Goal: Task Accomplishment & Management: Complete application form

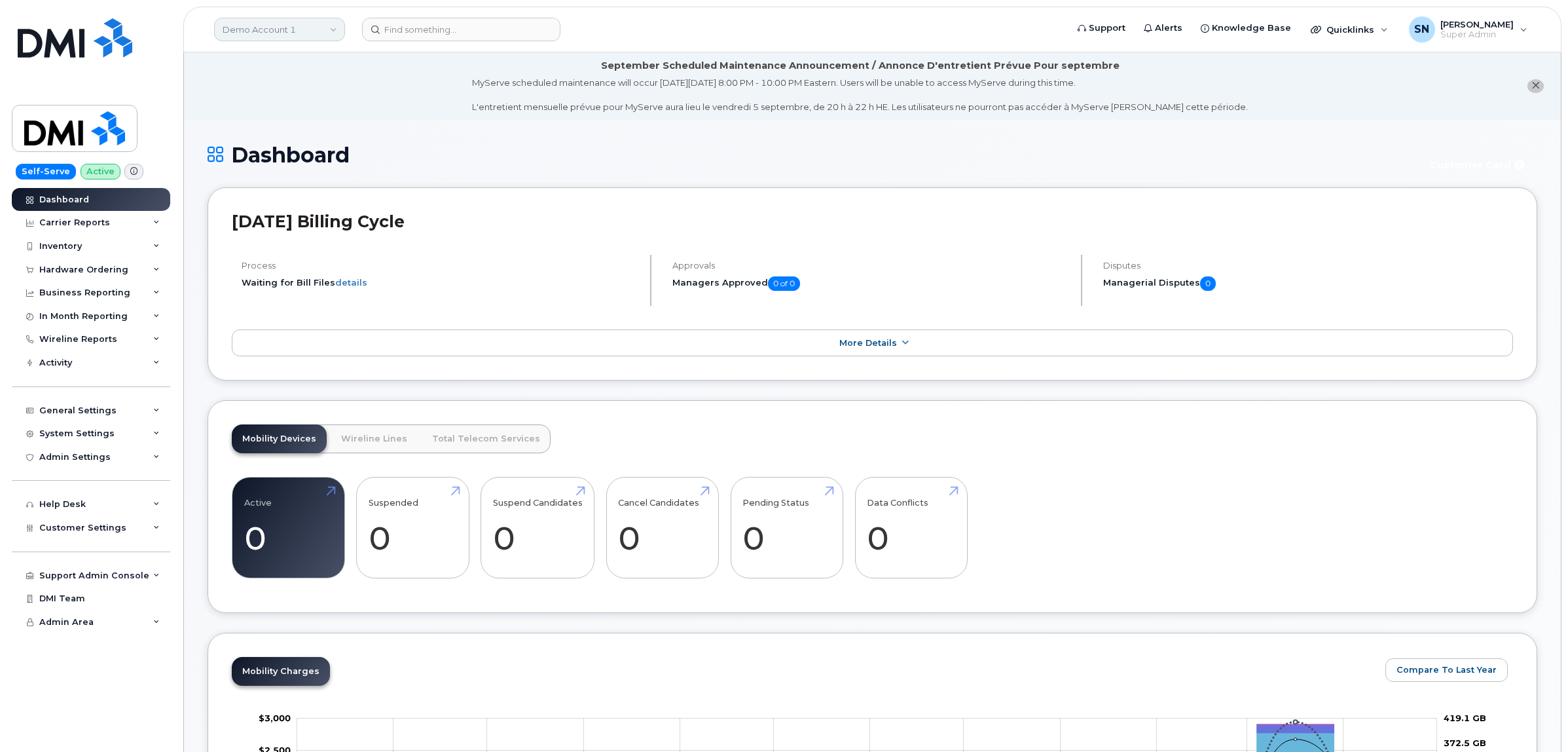
click at [272, 27] on link "Demo Account 1" at bounding box center [279, 29] width 131 height 23
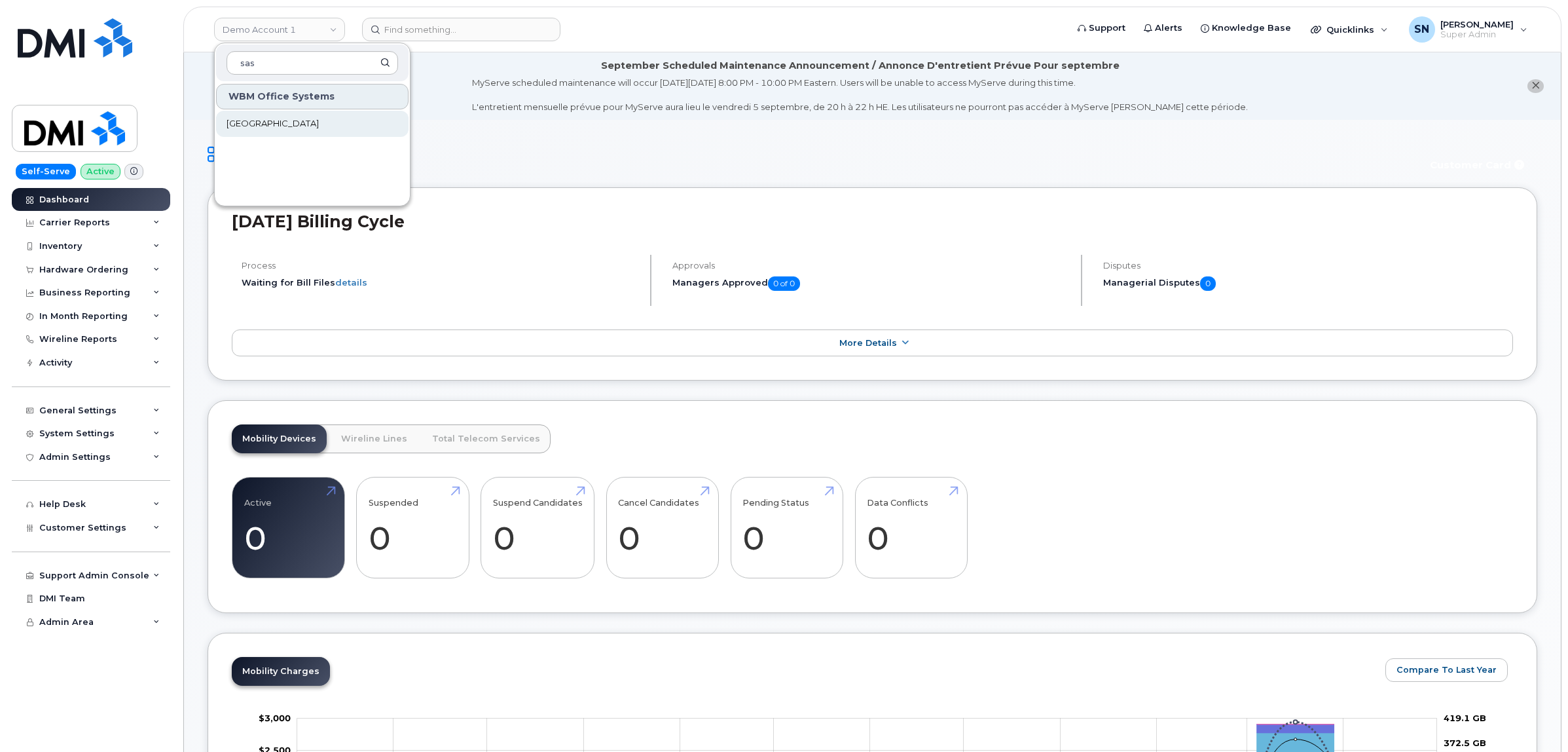
type input "sas"
click at [285, 125] on span "[GEOGRAPHIC_DATA]" at bounding box center [273, 124] width 93 height 13
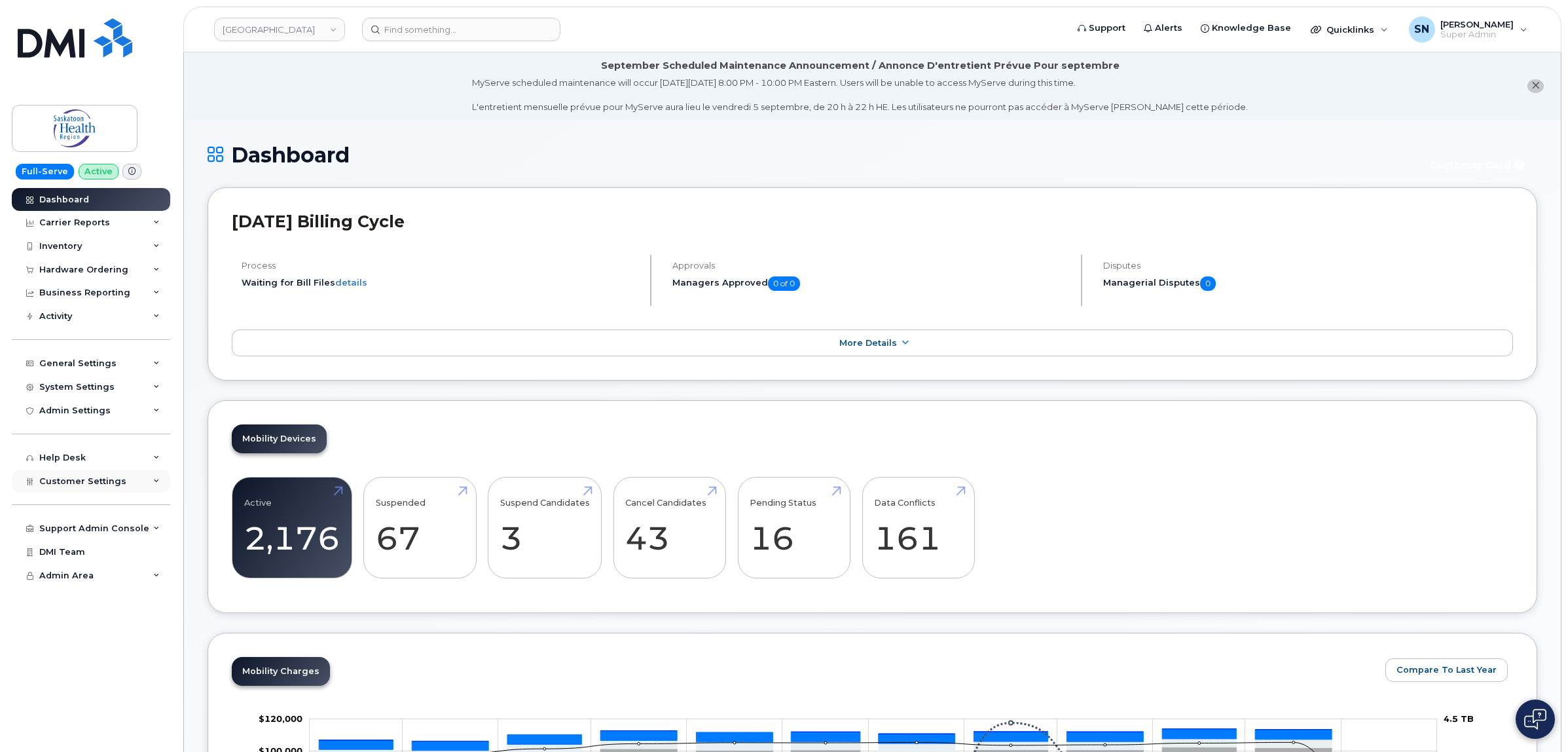
click at [109, 481] on span "Customer Settings" at bounding box center [83, 481] width 87 height 10
click at [100, 275] on div "Hardware Ordering" at bounding box center [84, 270] width 89 height 11
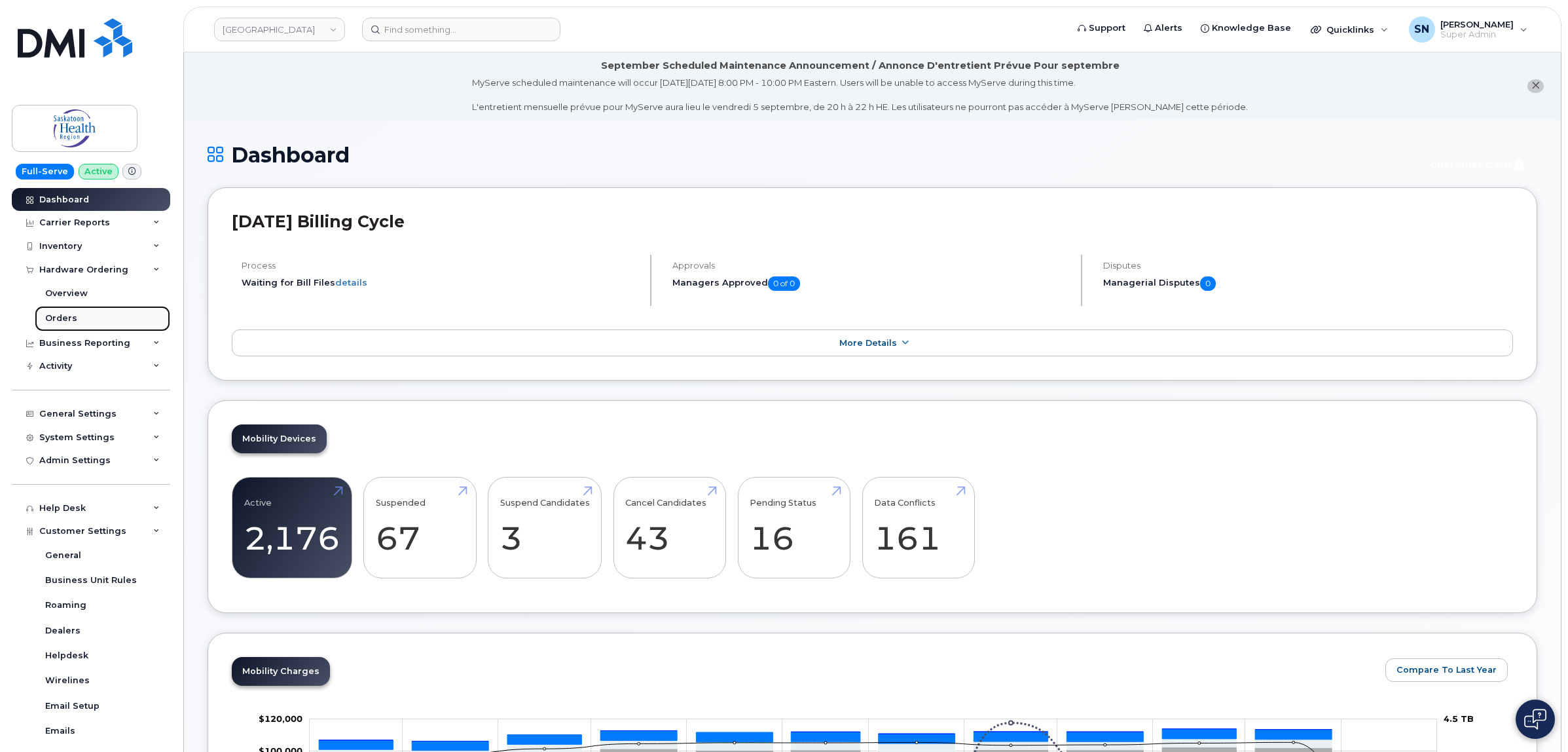
click at [107, 318] on link "Orders" at bounding box center [102, 318] width 135 height 25
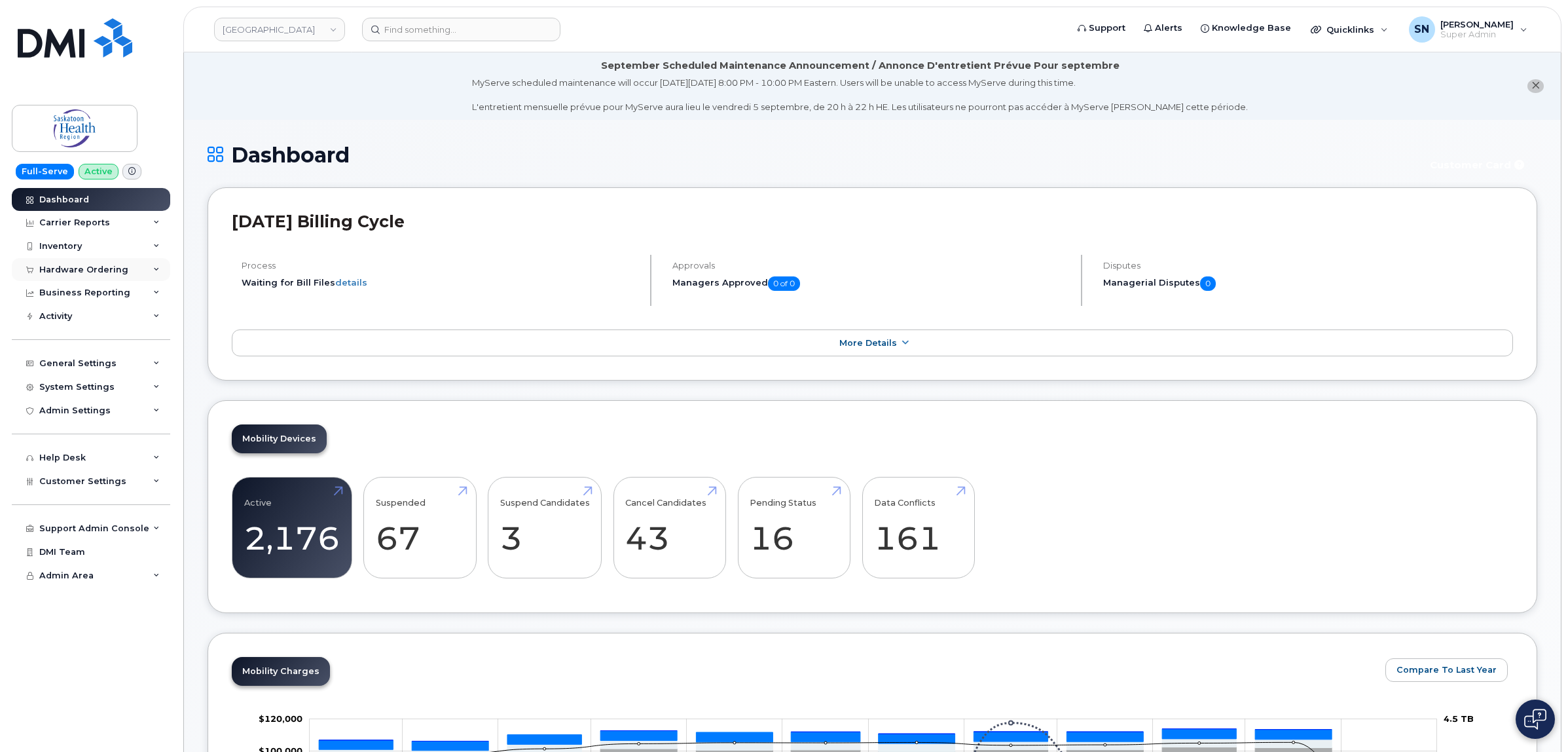
click at [89, 265] on div "Hardware Ordering" at bounding box center [84, 270] width 89 height 11
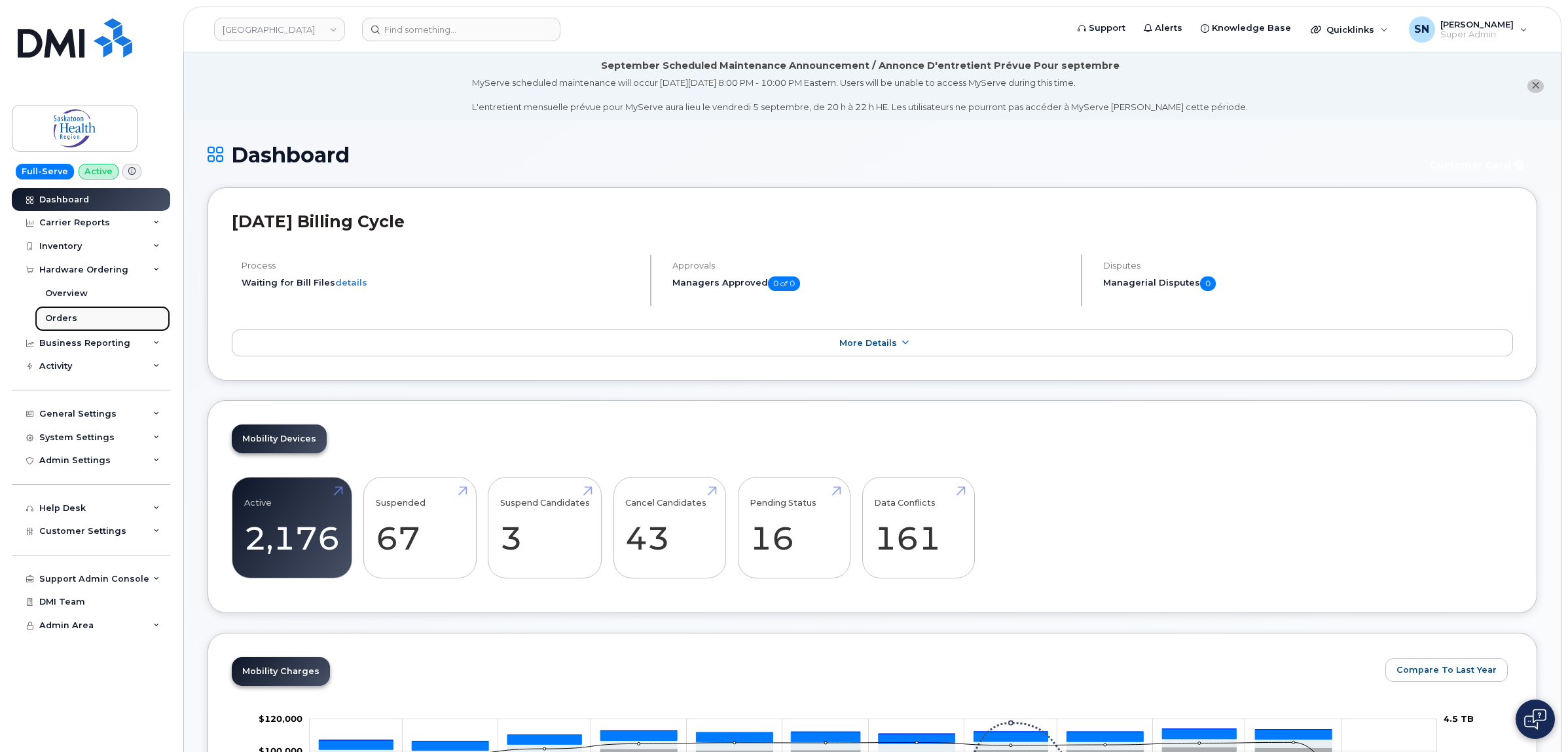
click at [47, 315] on div "Orders" at bounding box center [61, 319] width 32 height 12
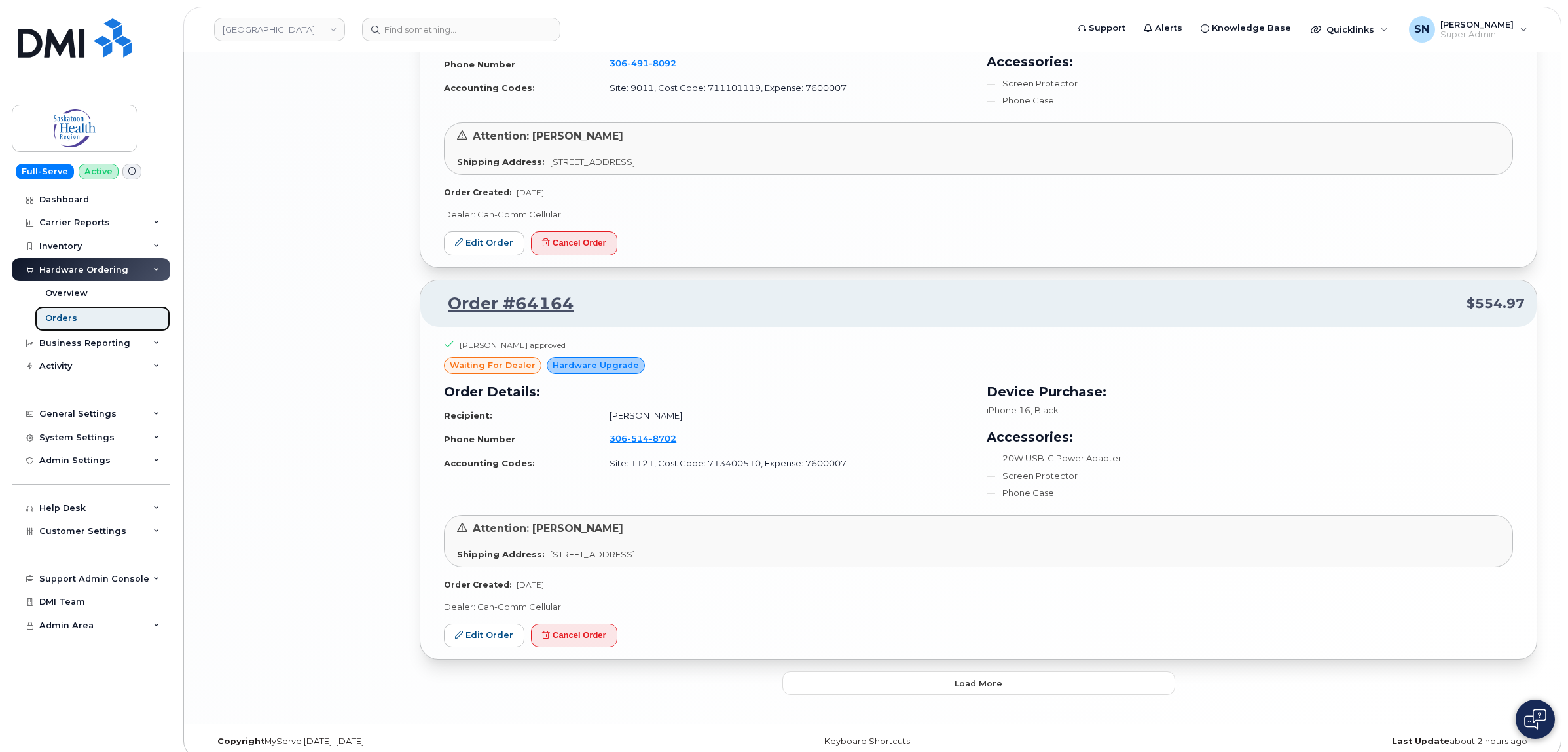
scroll to position [2520, 0]
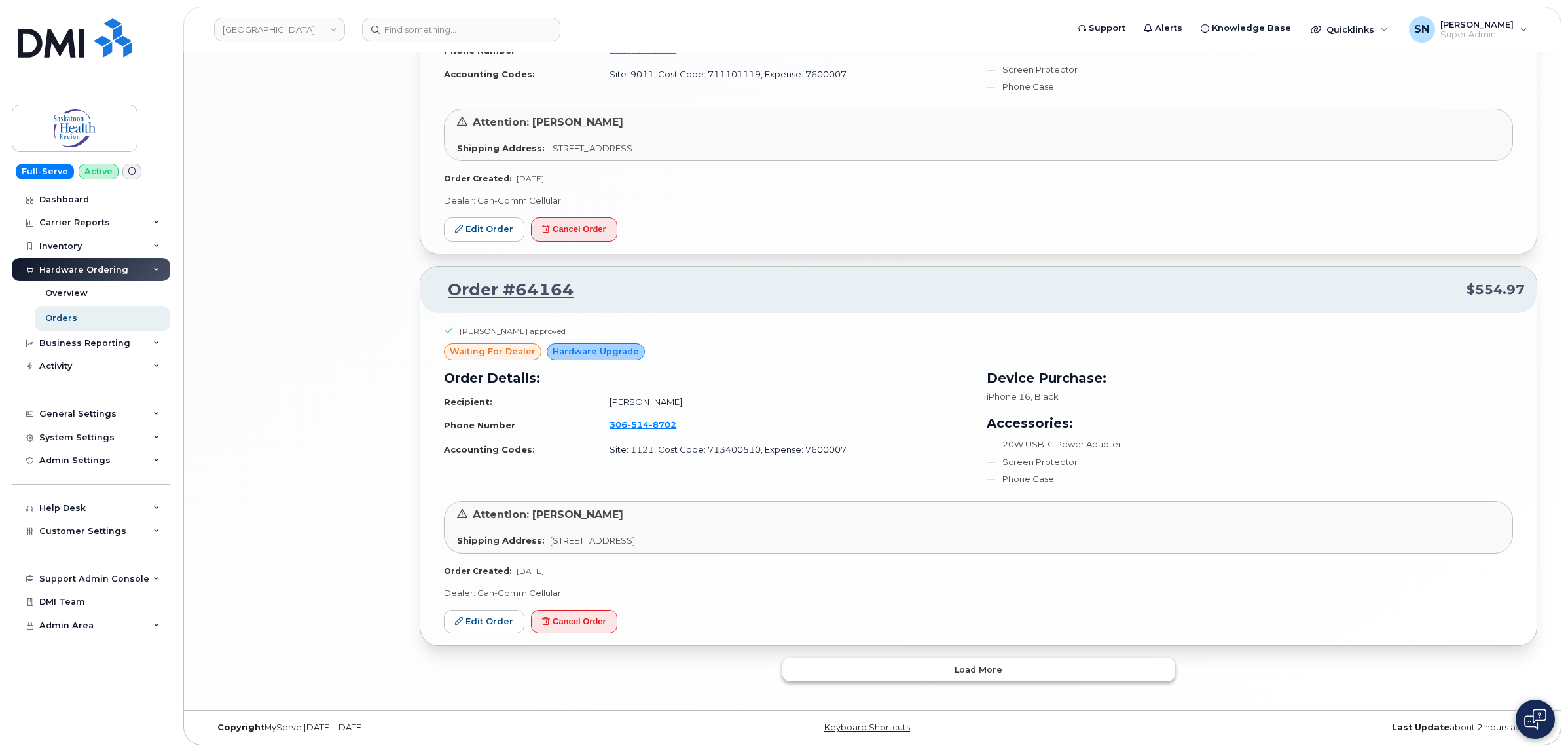
click at [924, 662] on button "Load more" at bounding box center [979, 669] width 393 height 23
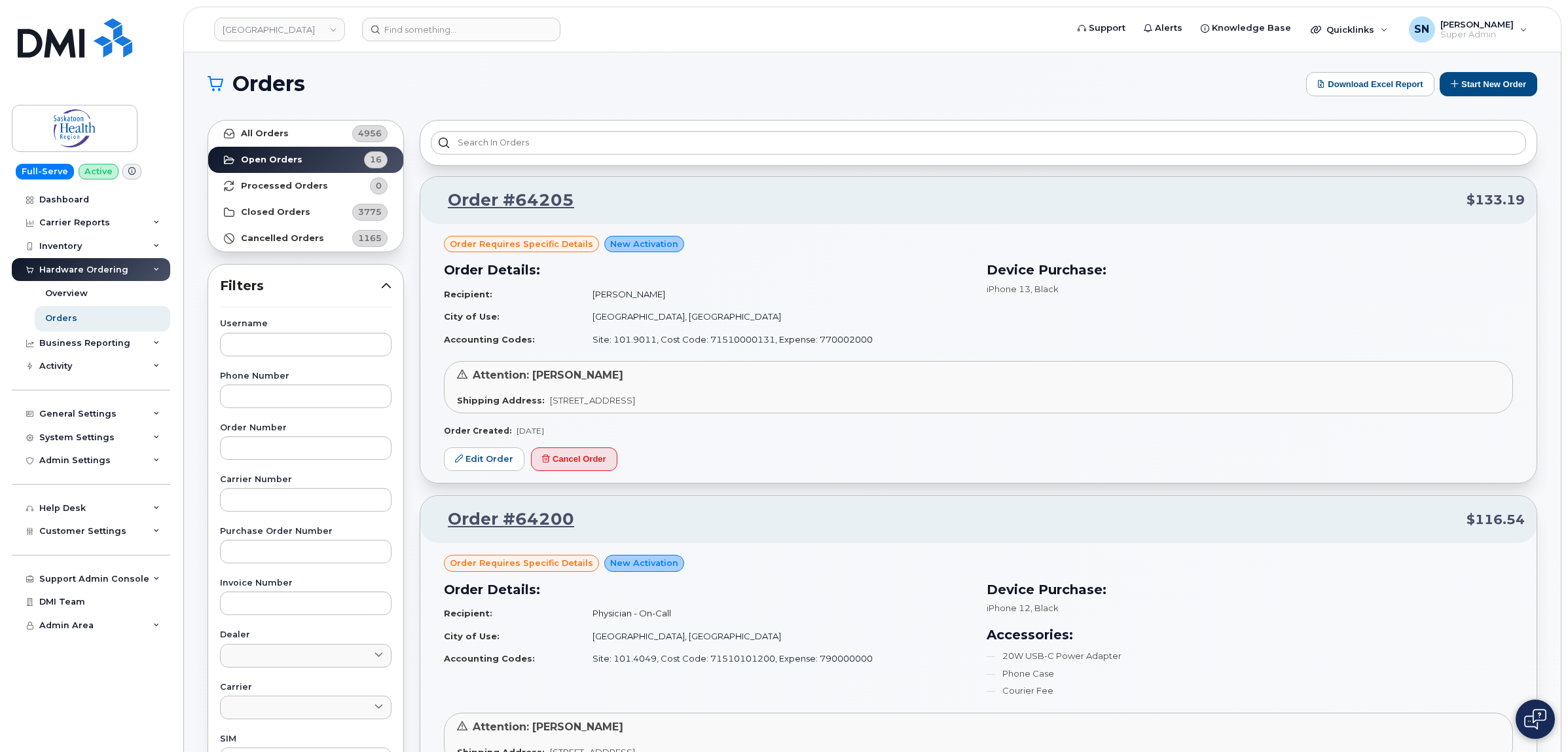
scroll to position [0, 0]
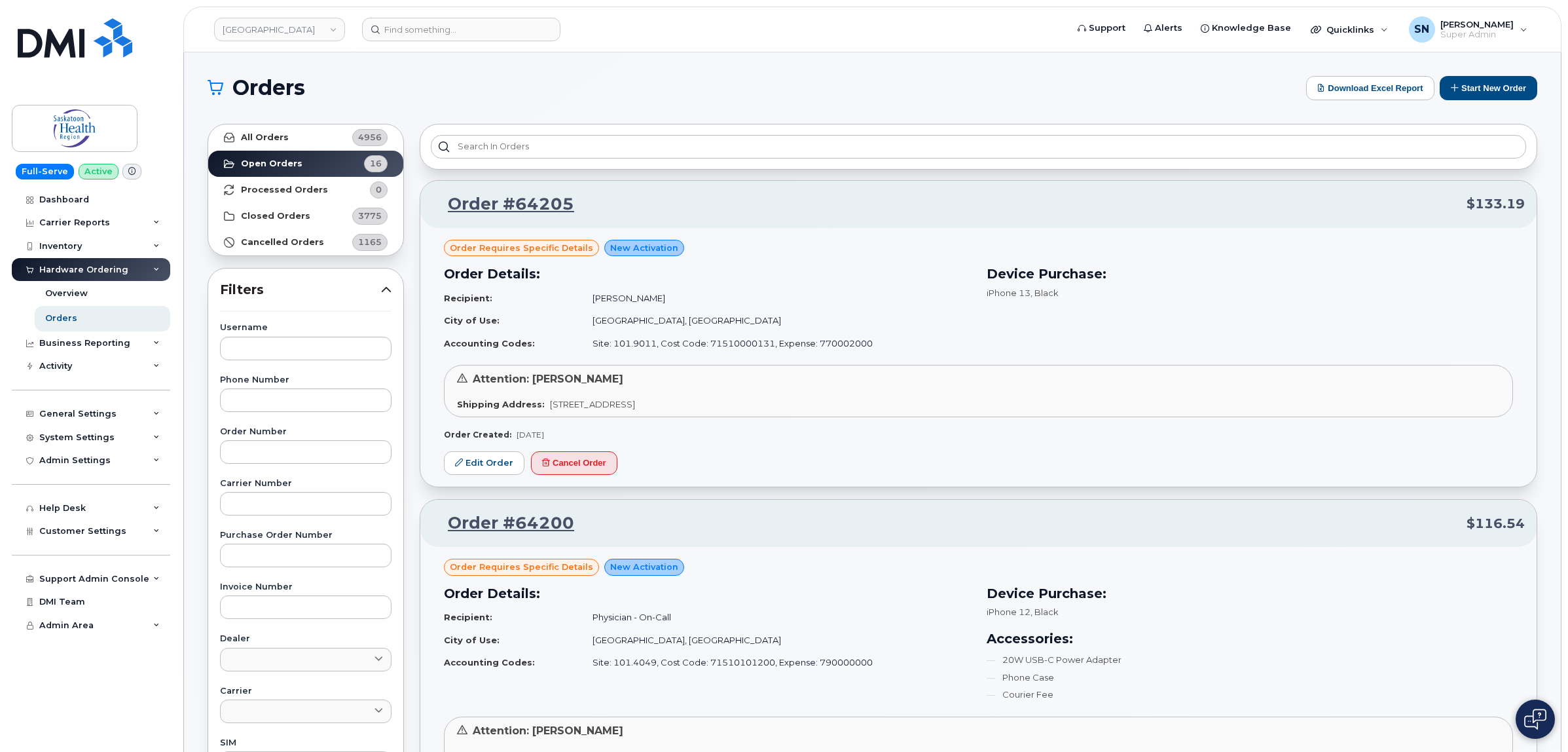
click at [640, 83] on h1 "Orders" at bounding box center [753, 87] width 1092 height 21
click at [404, 29] on input at bounding box center [461, 29] width 199 height 23
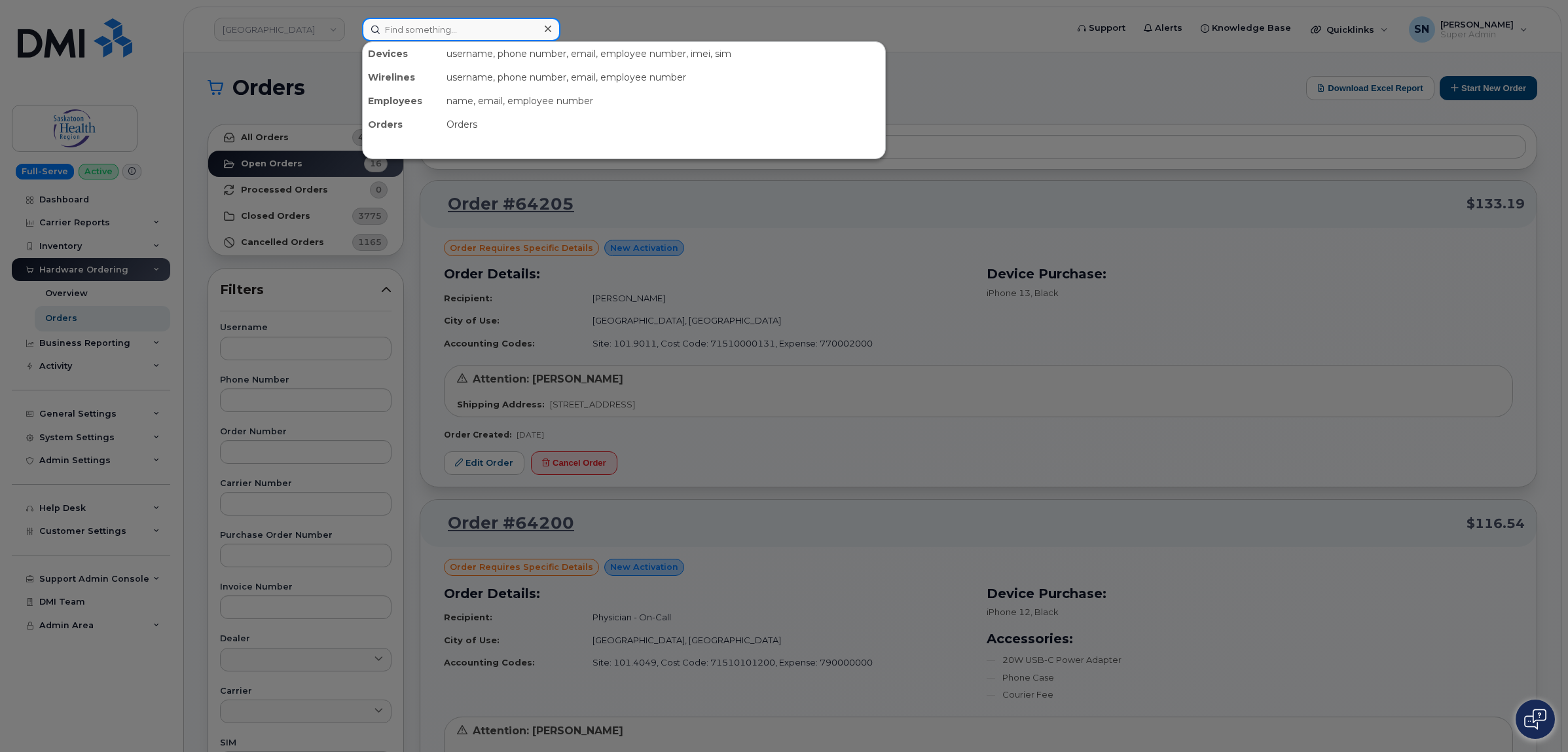
paste input "6393188270"
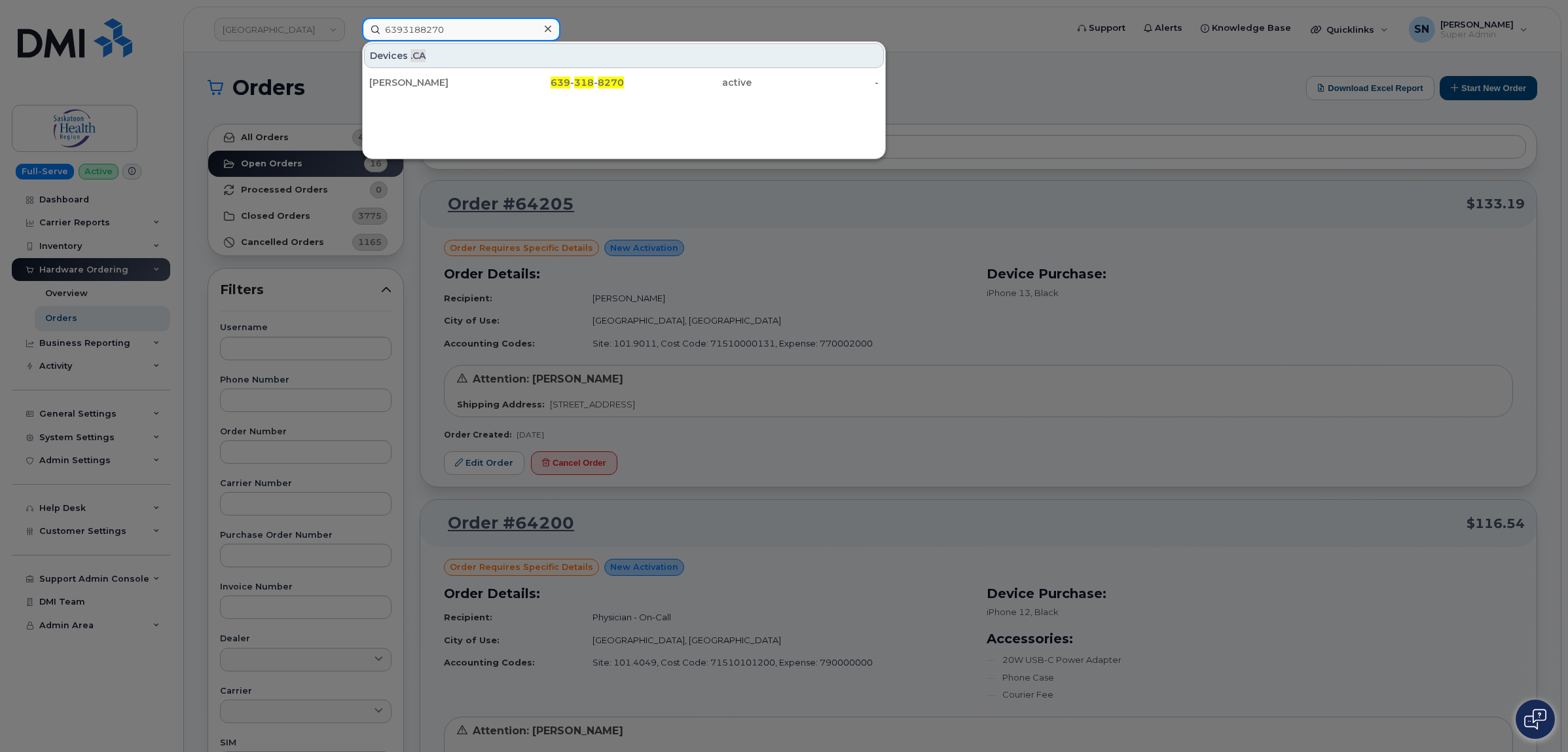
type input "6393188270"
click at [432, 77] on div "Dallas Dosselmann" at bounding box center [433, 83] width 128 height 13
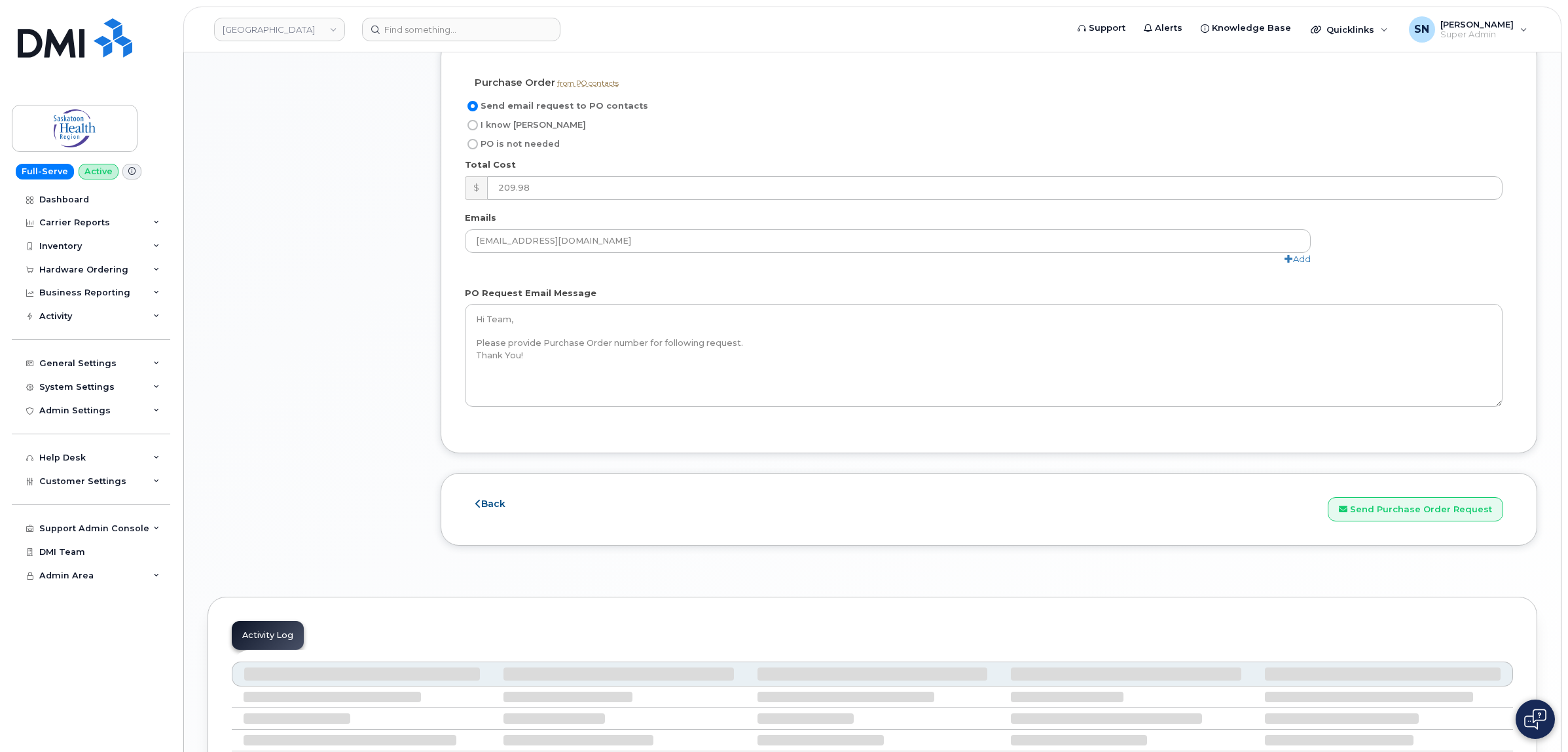
scroll to position [1310, 0]
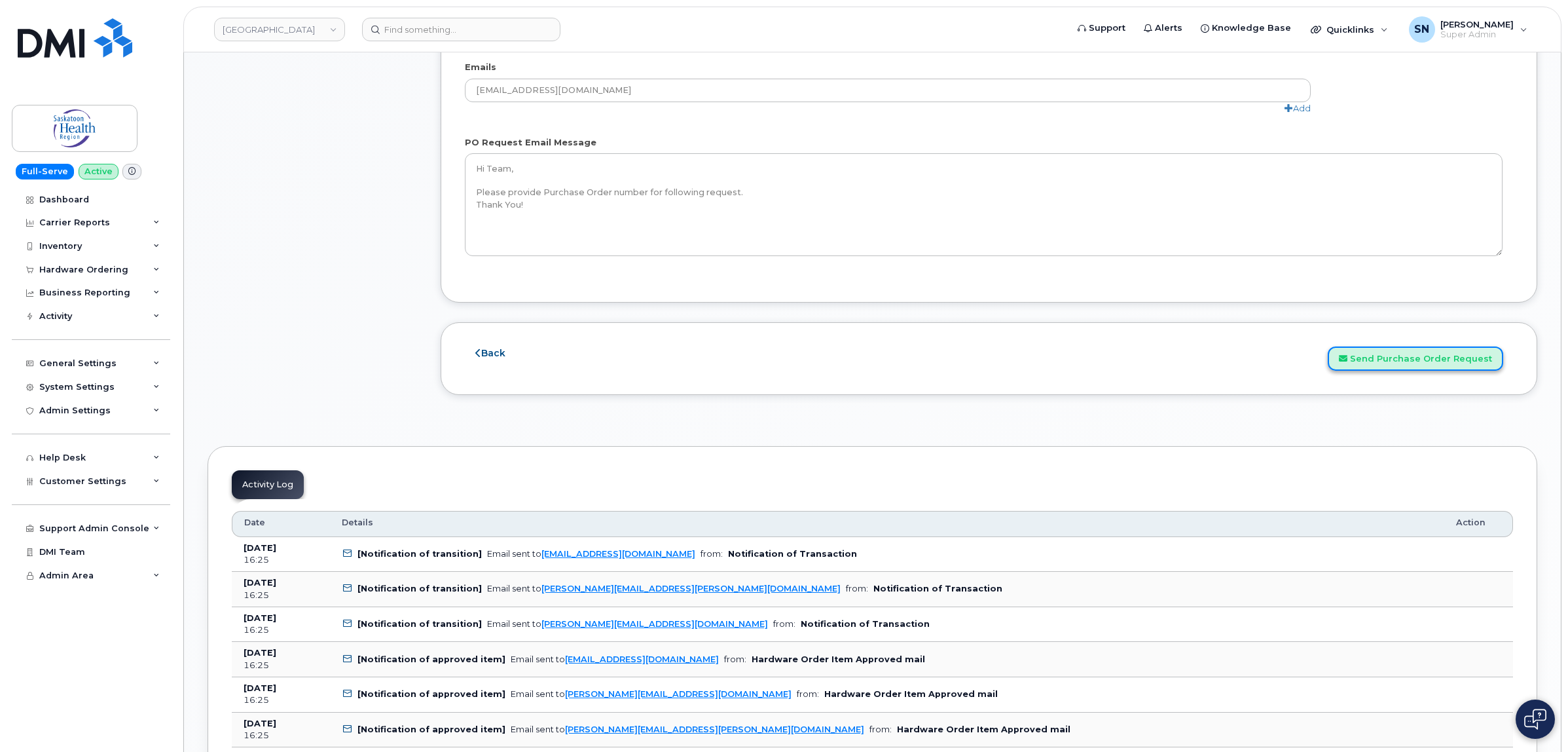
click at [1398, 362] on button "Send Purchase Order Request" at bounding box center [1415, 359] width 175 height 24
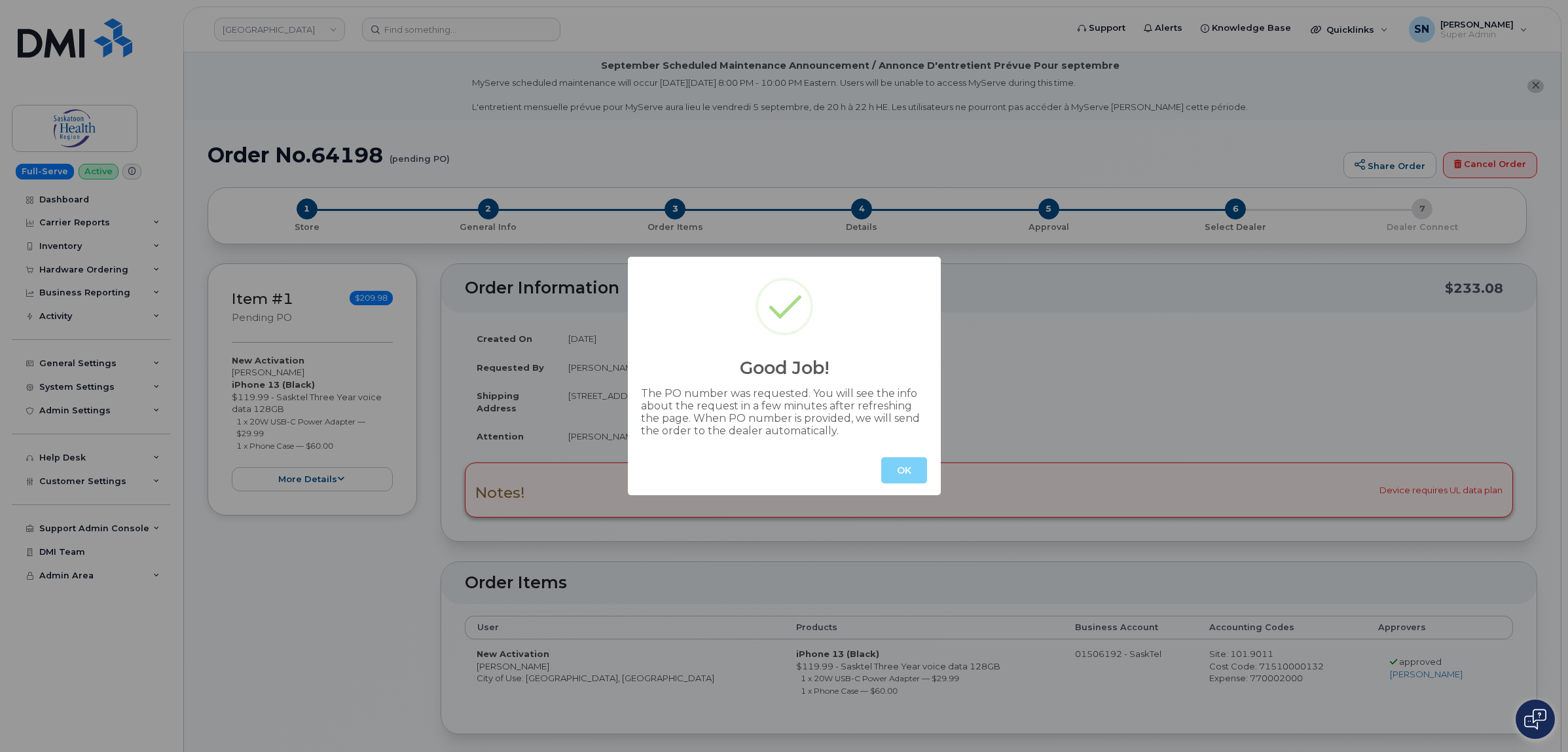
drag, startPoint x: 914, startPoint y: 495, endPoint x: 912, endPoint y: 485, distance: 10.2
click at [912, 488] on div "Good Job! The PO number was requested. You will see the info about the request …" at bounding box center [784, 376] width 1568 height 752
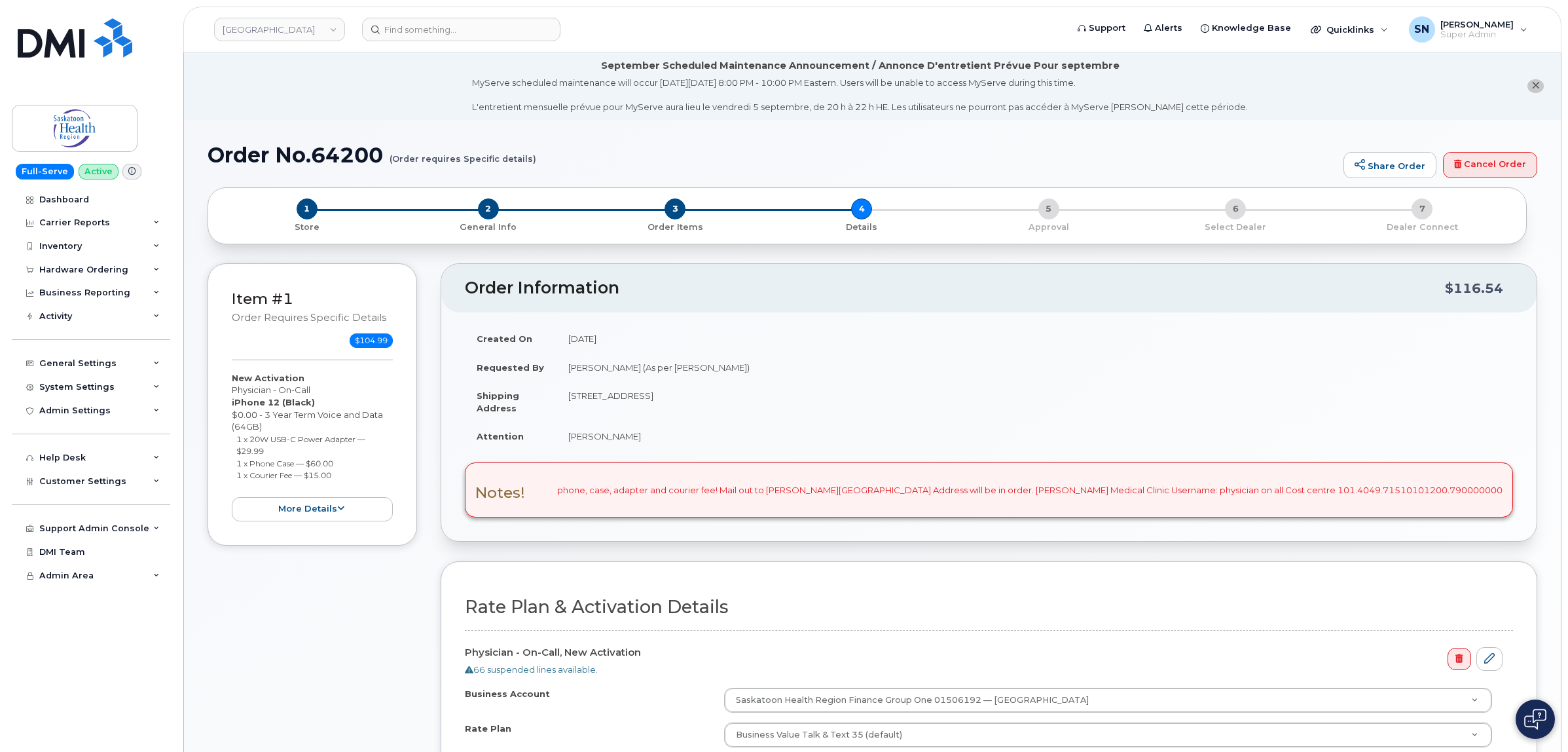
select select
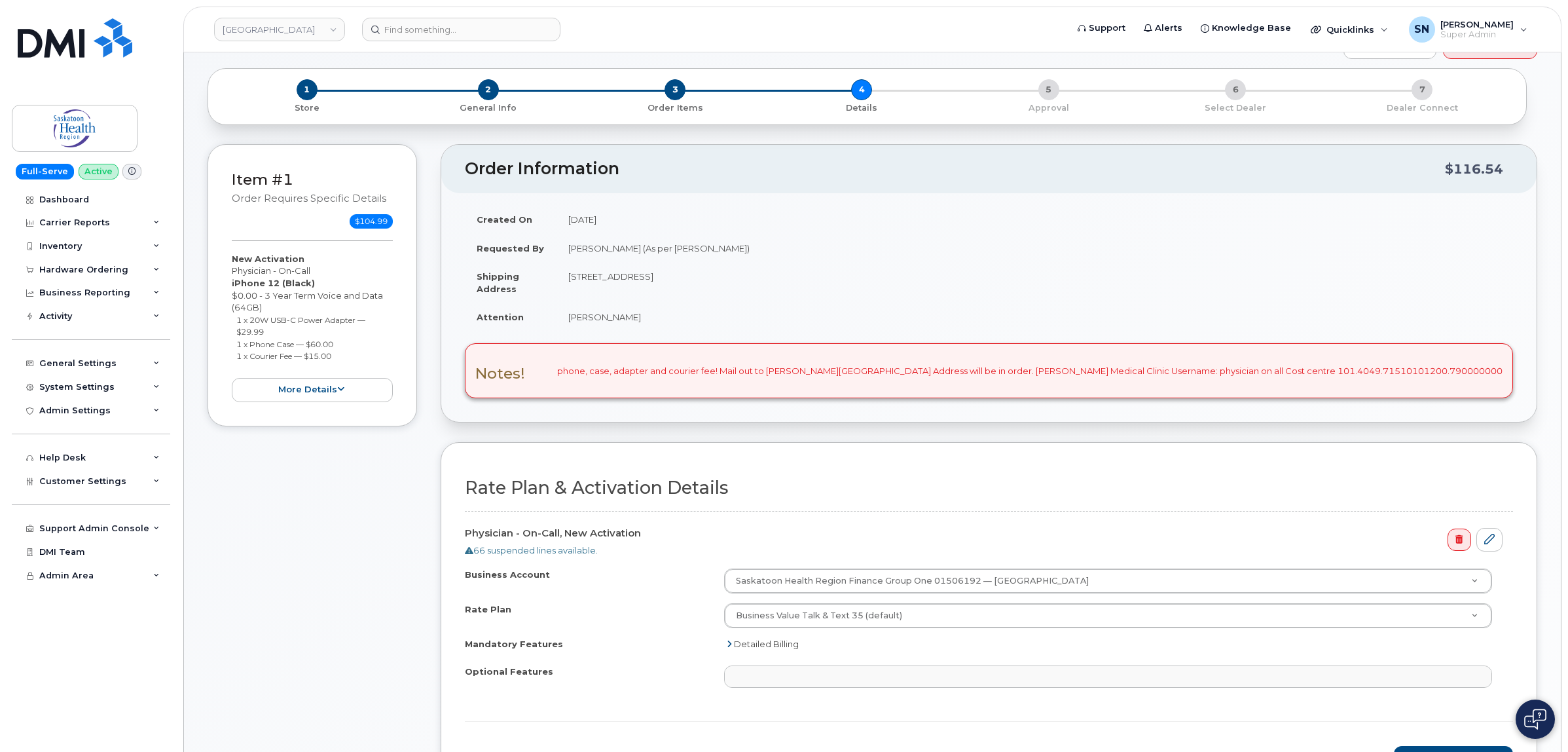
scroll to position [327, 0]
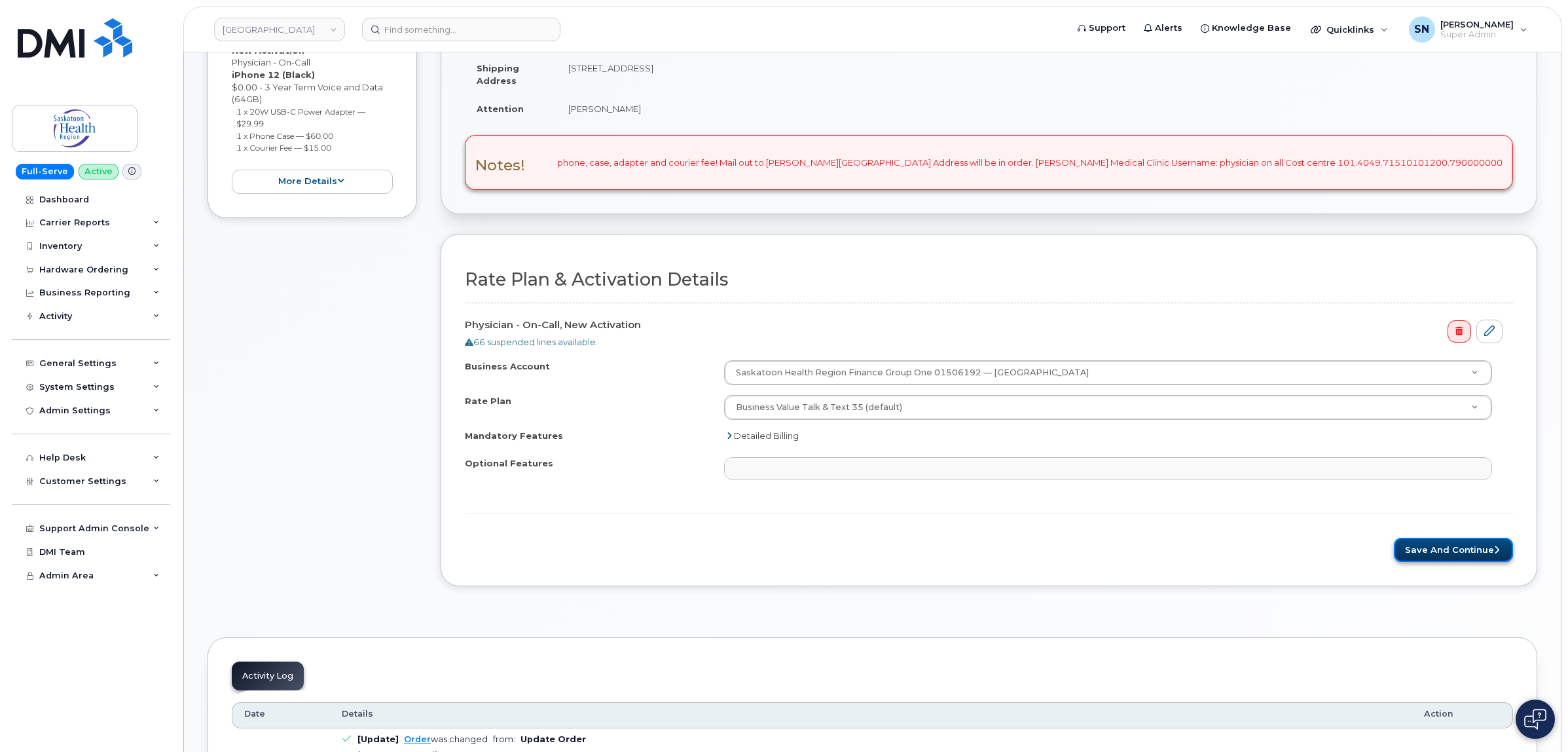
click at [1491, 546] on button "Save and Continue" at bounding box center [1453, 550] width 119 height 24
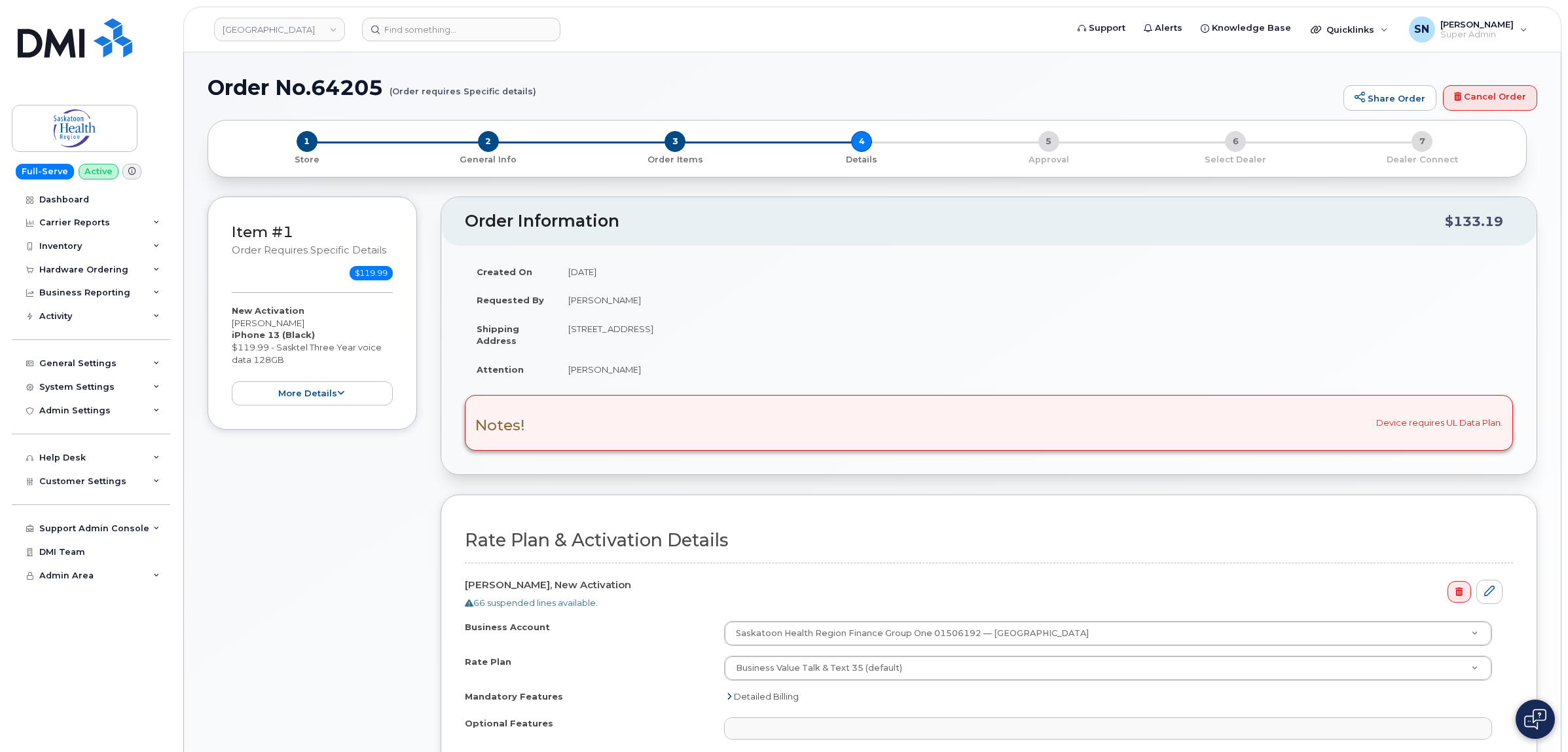
select select
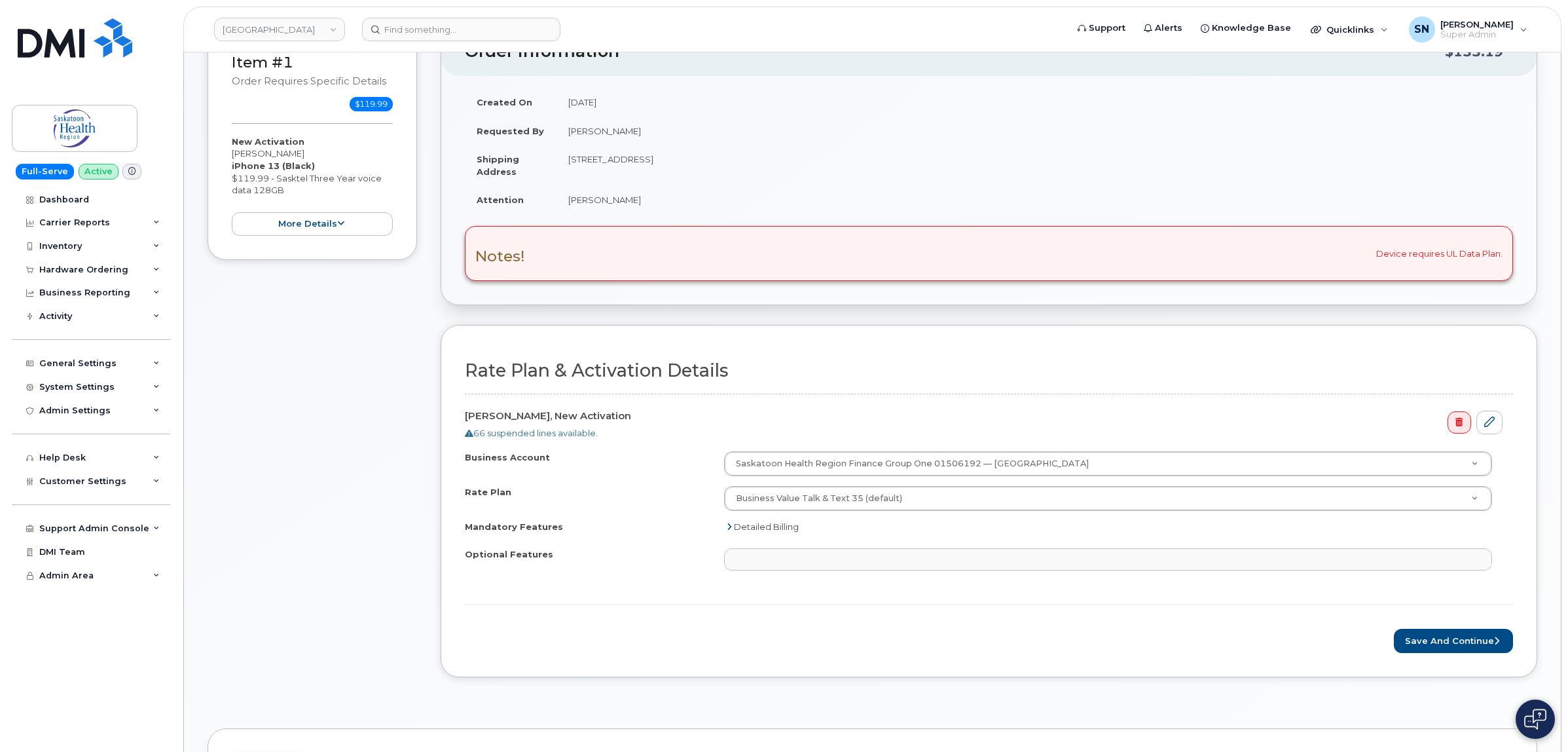
scroll to position [245, 0]
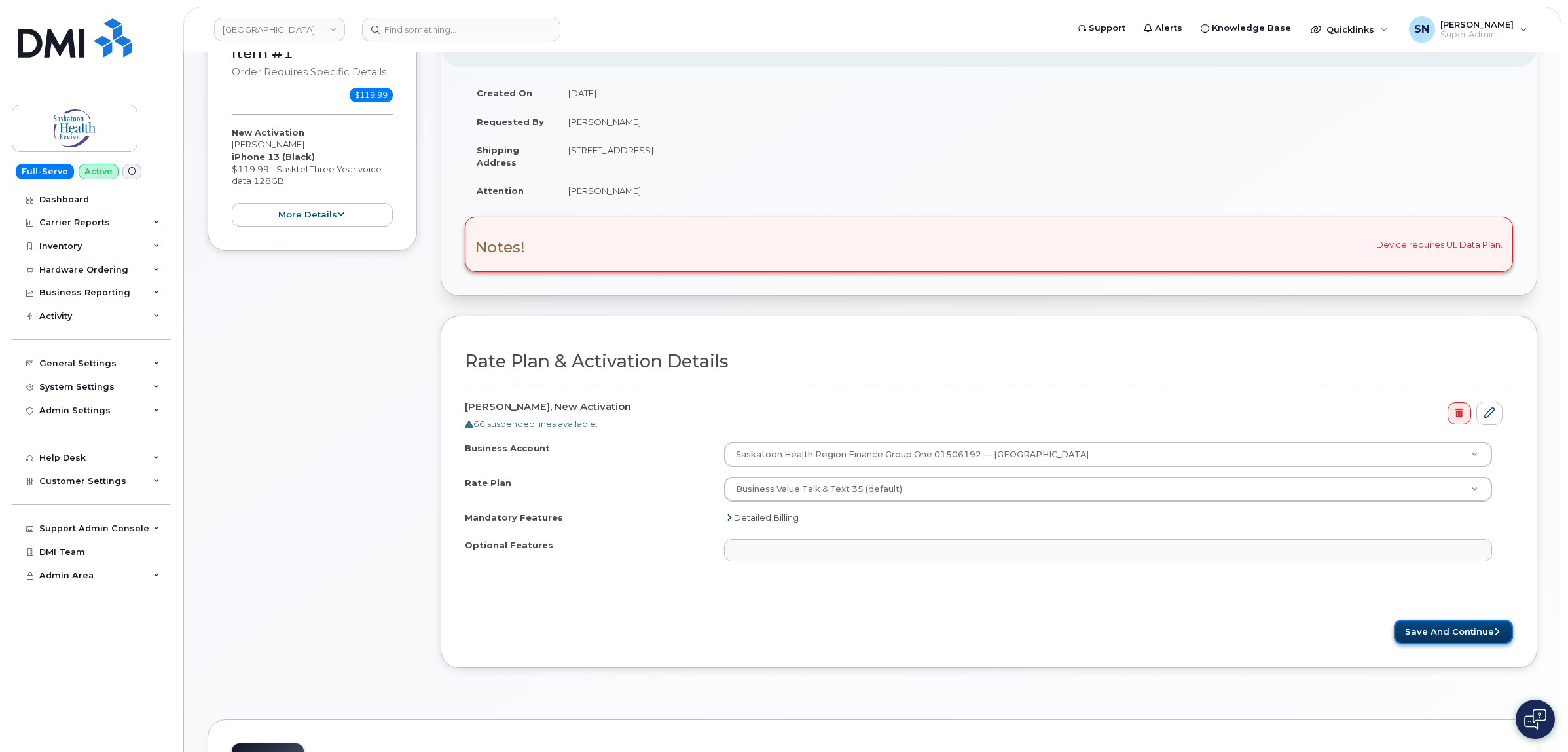
click at [1428, 634] on button "Save and Continue" at bounding box center [1453, 632] width 119 height 24
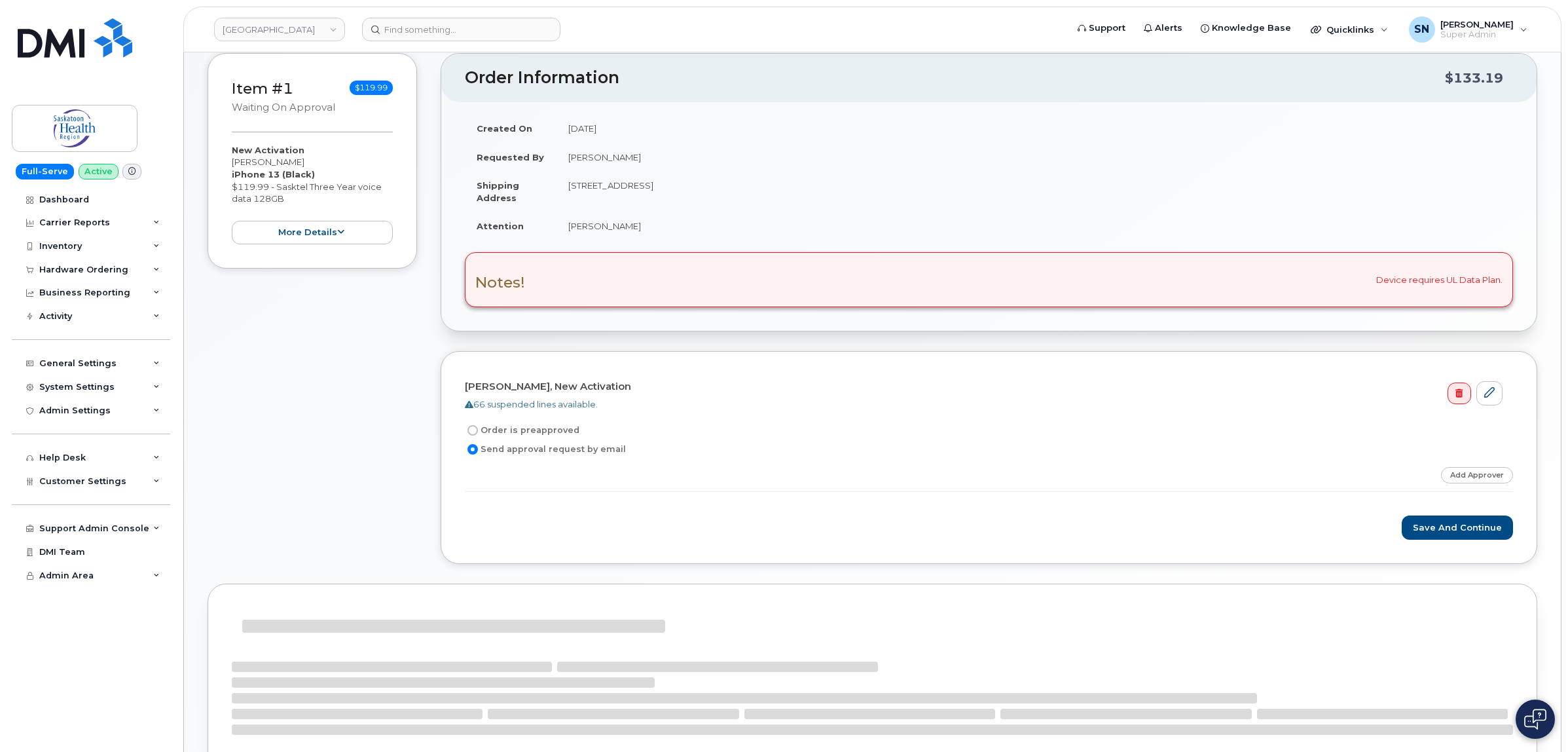
scroll to position [327, 0]
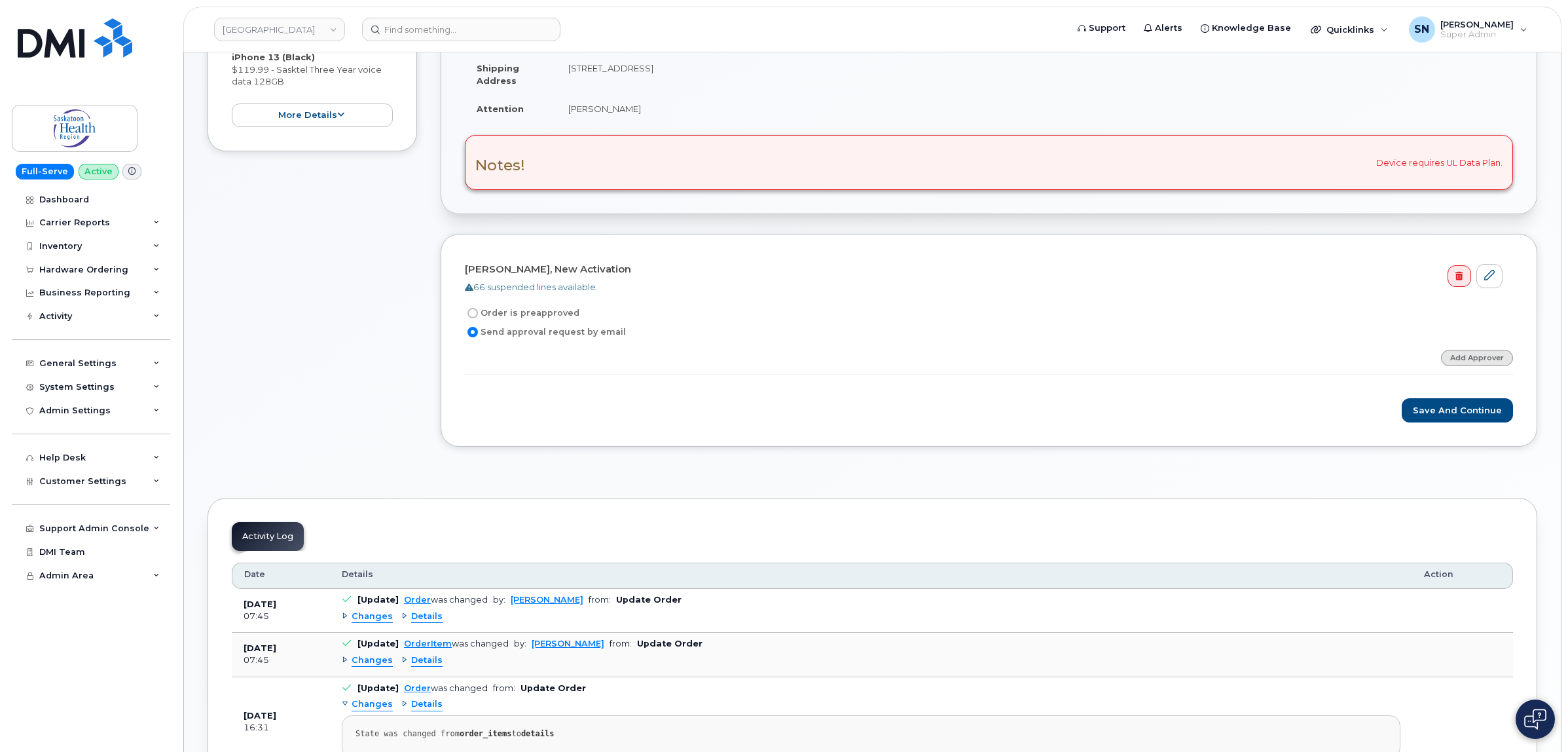
click at [1479, 358] on link "Add Approver" at bounding box center [1477, 358] width 72 height 17
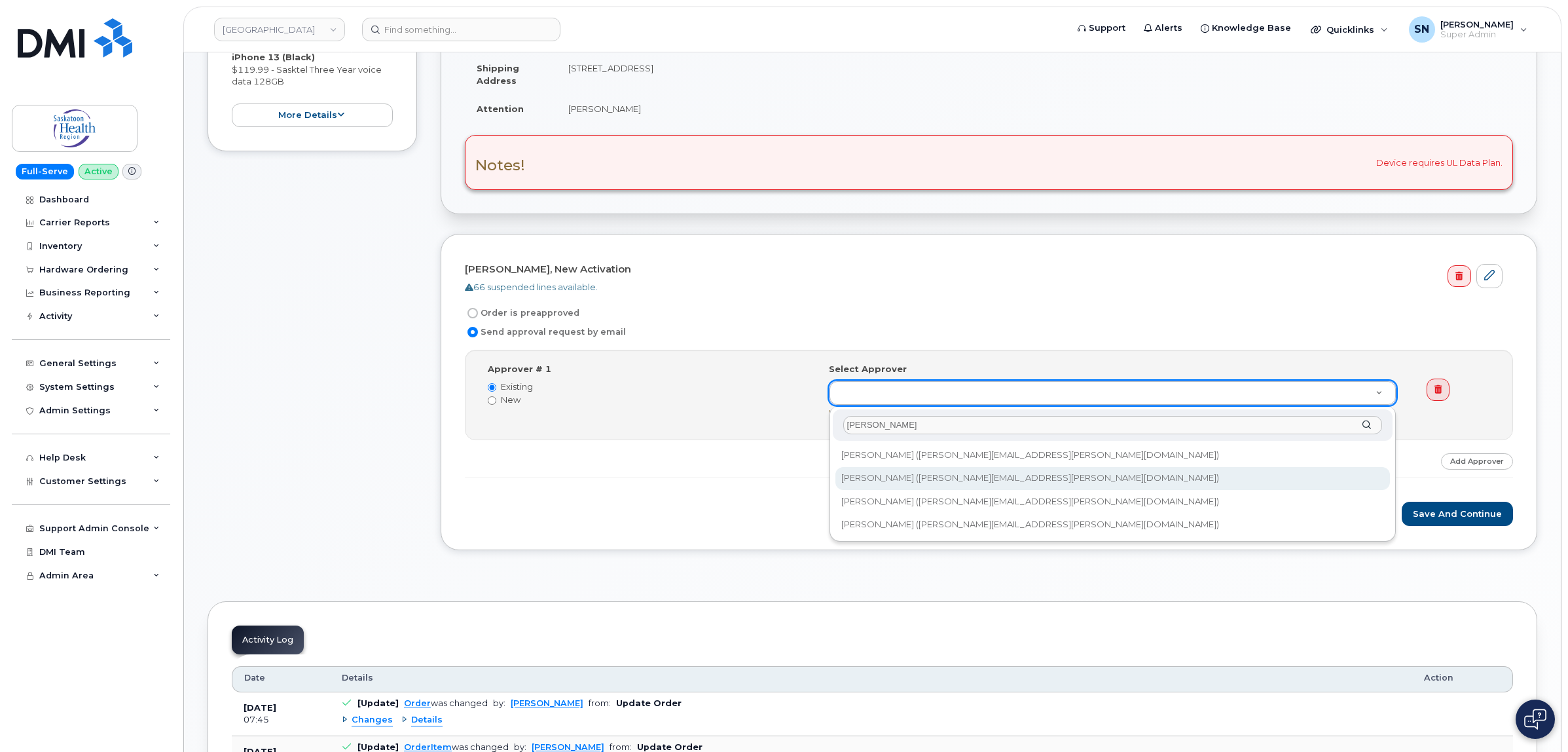
type input "[PERSON_NAME]"
type input "10971"
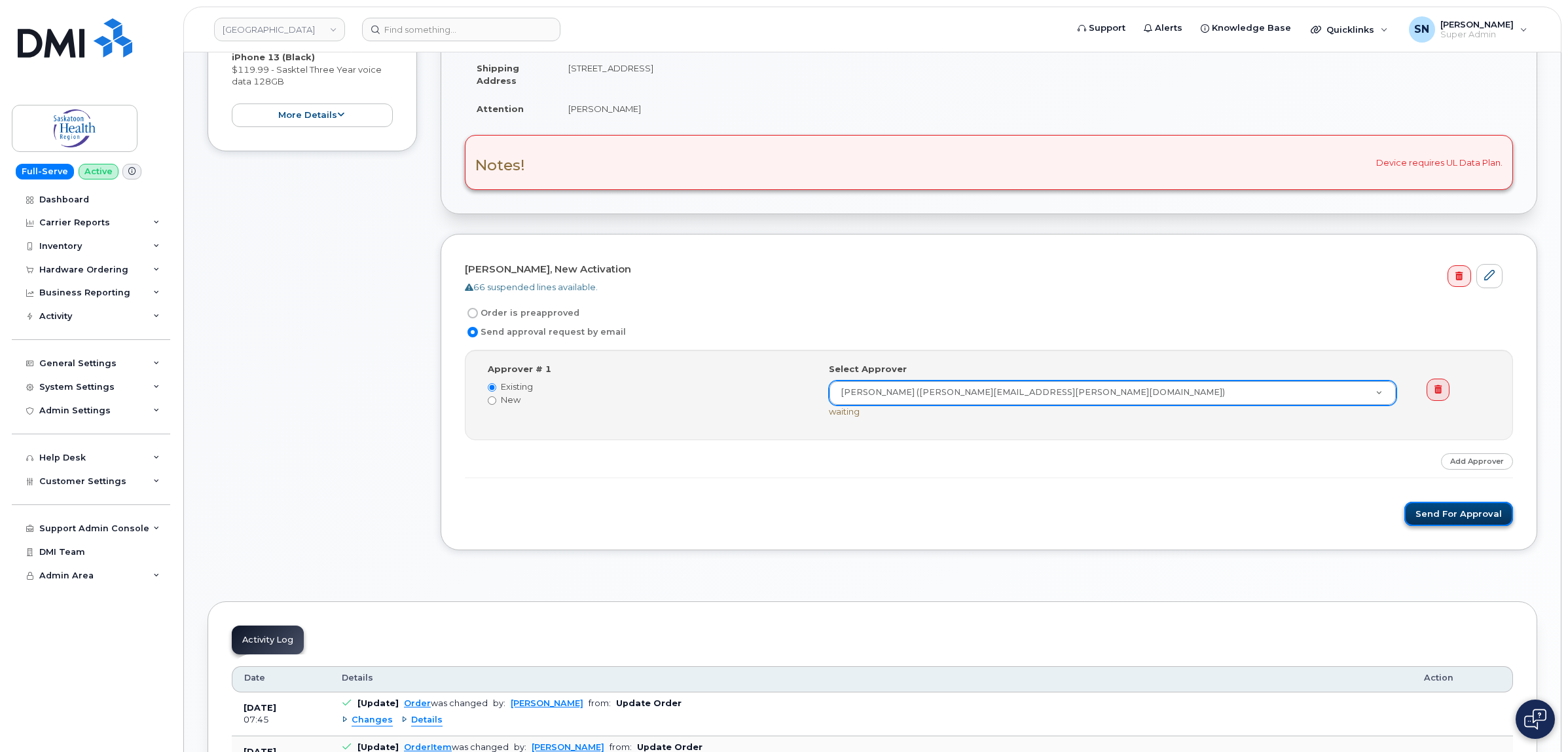
click at [1463, 516] on button "Send for Approval" at bounding box center [1459, 514] width 109 height 24
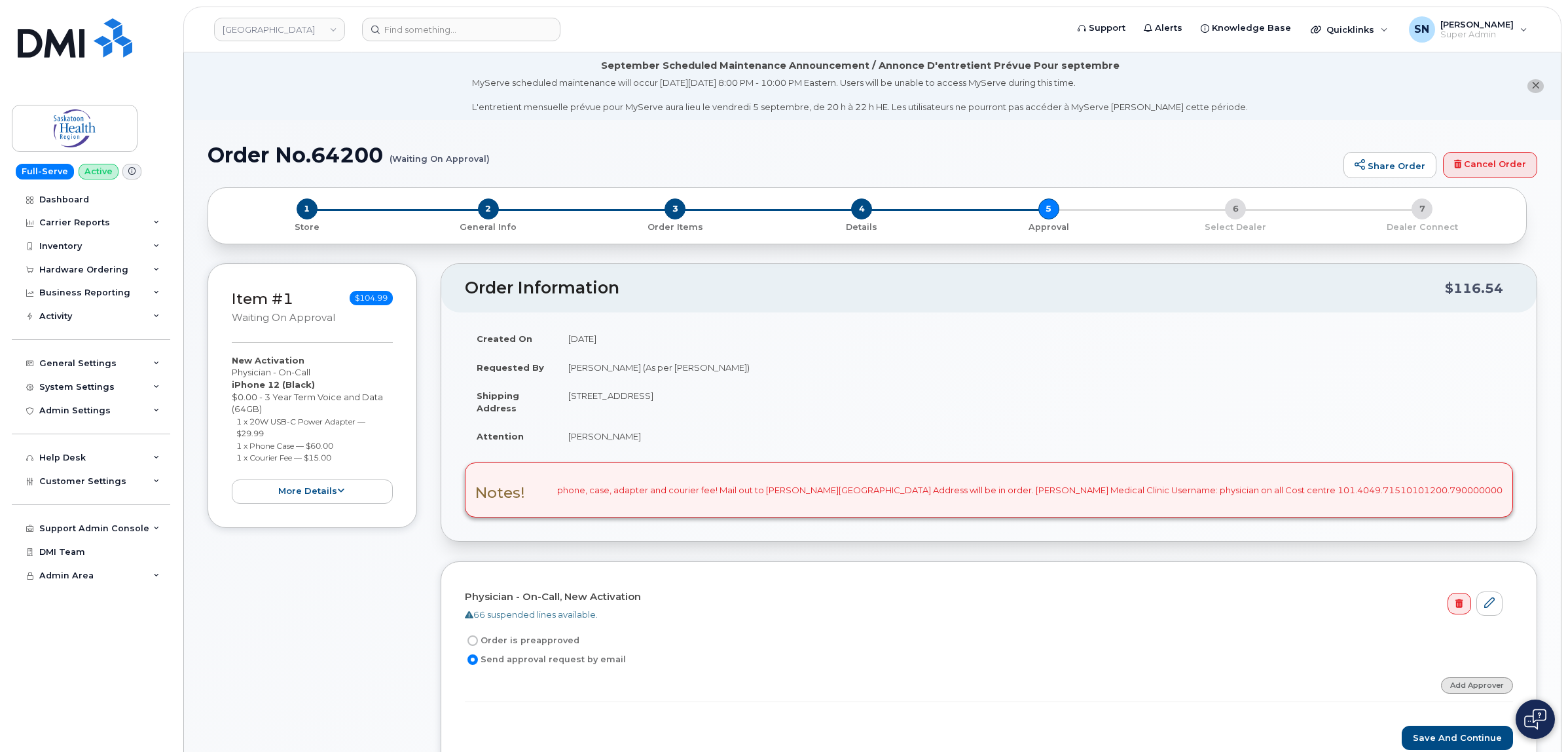
click at [1470, 685] on link "Add Approver" at bounding box center [1477, 685] width 72 height 17
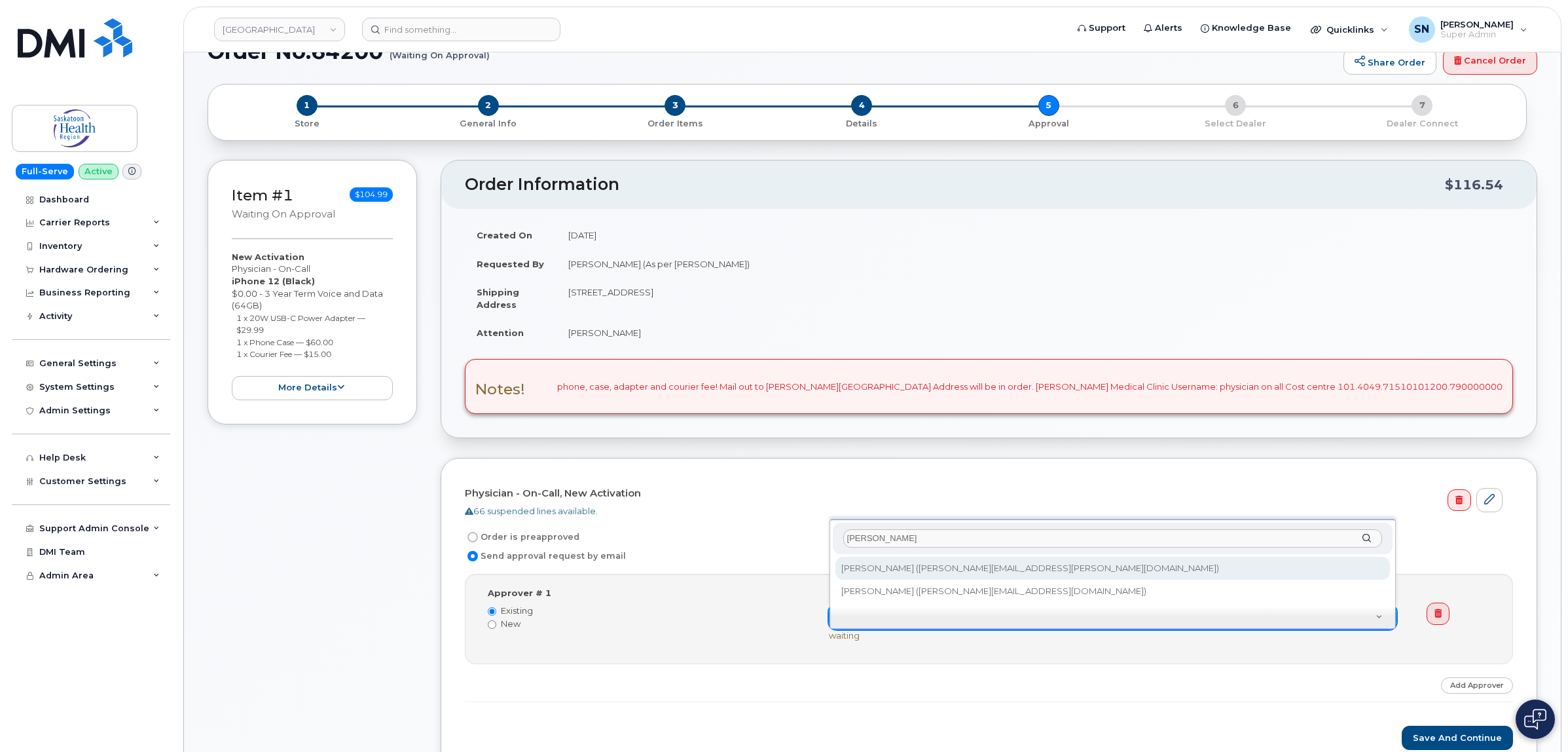
scroll to position [164, 0]
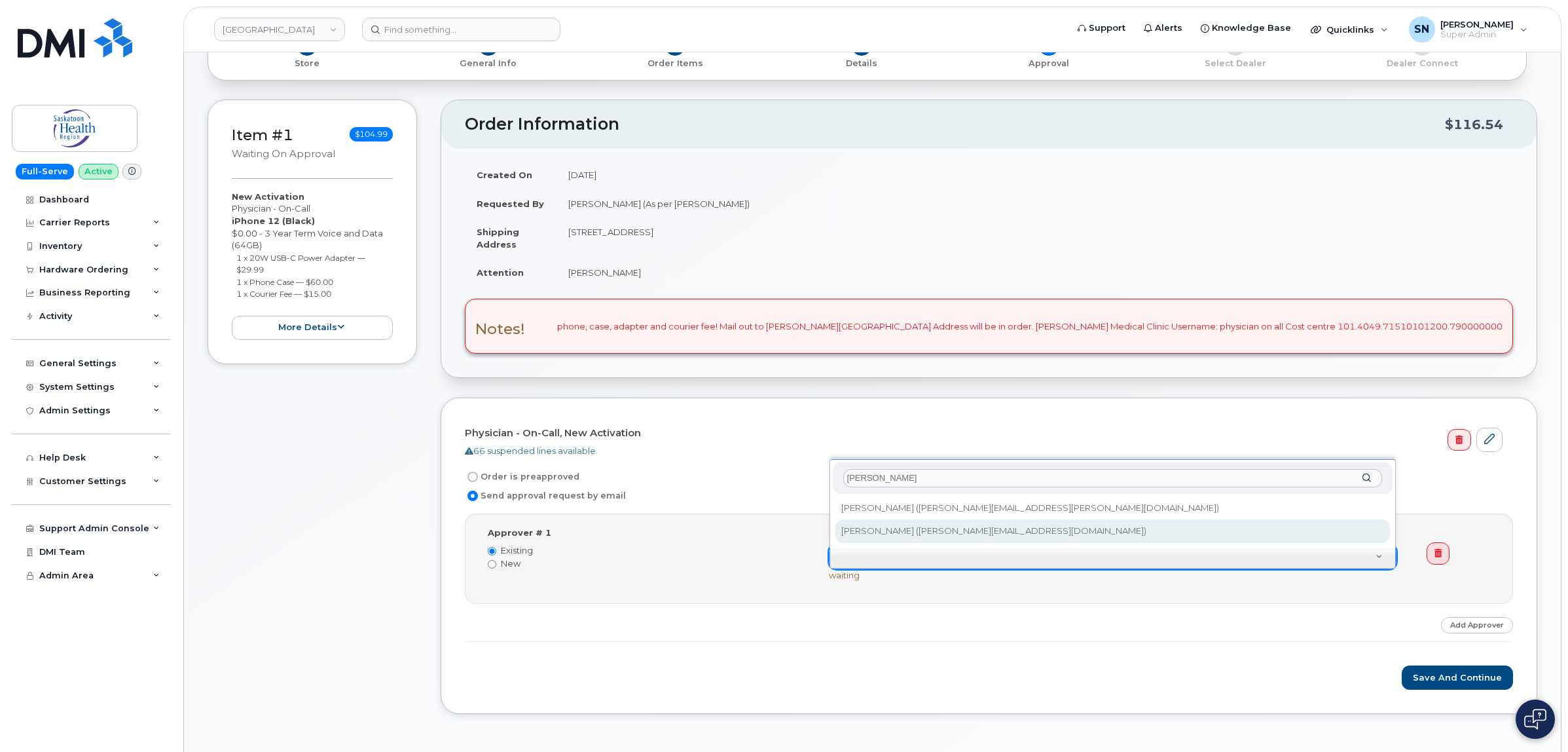
type input "[PERSON_NAME]"
type input "9388"
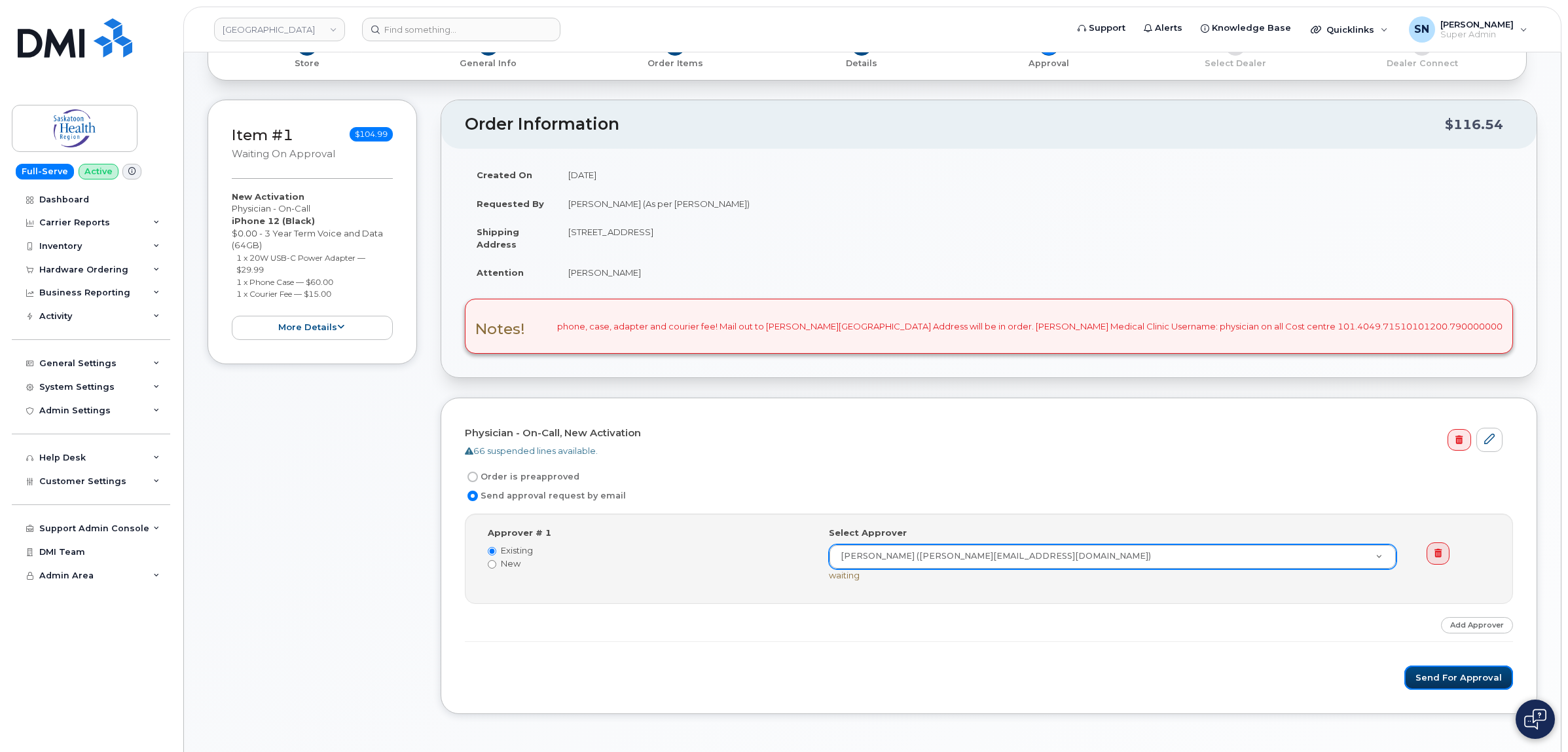
drag, startPoint x: 1441, startPoint y: 680, endPoint x: 1245, endPoint y: 702, distance: 197.2
click at [1442, 681] on button "Send for Approval" at bounding box center [1459, 677] width 109 height 24
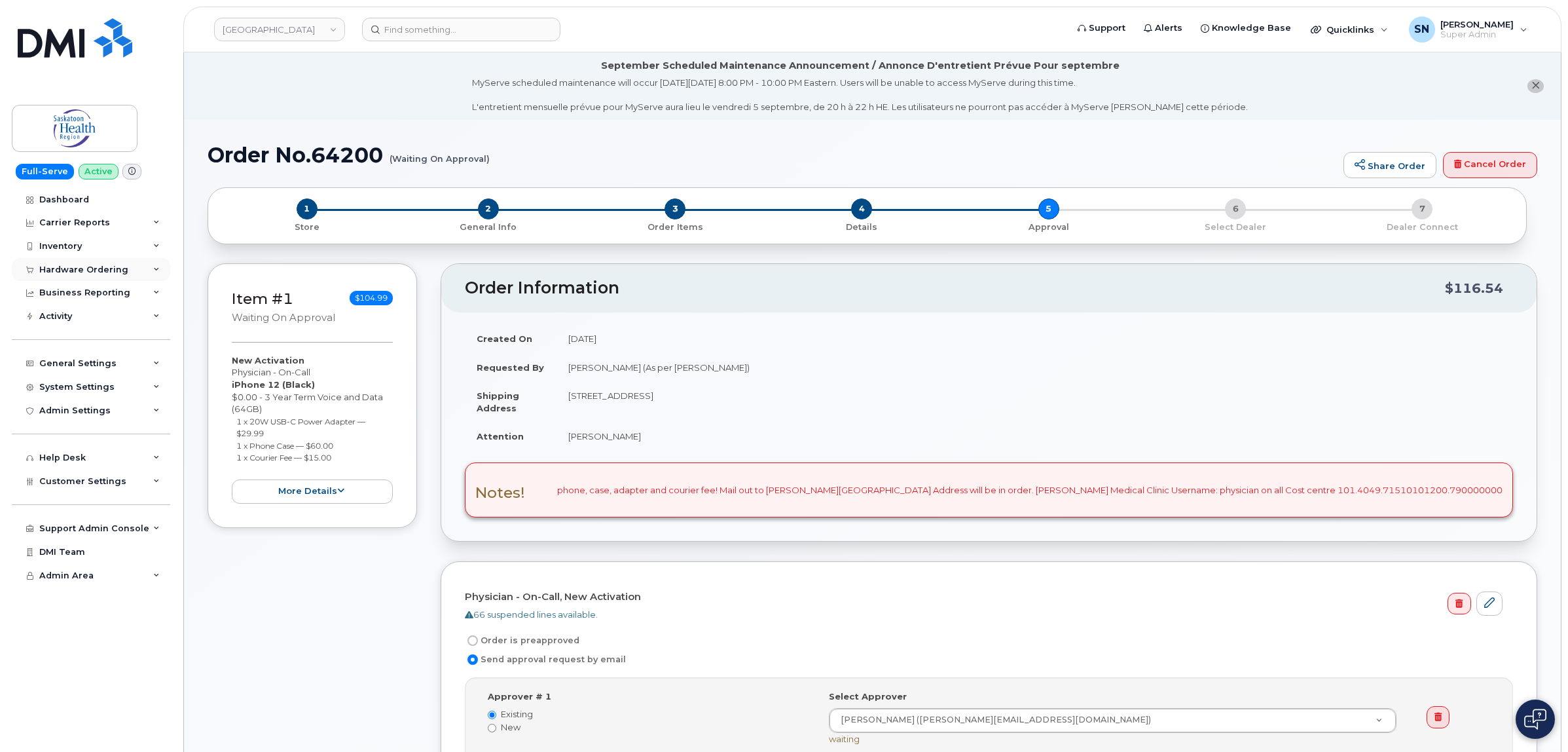
click at [81, 274] on div "Hardware Ordering" at bounding box center [84, 270] width 89 height 11
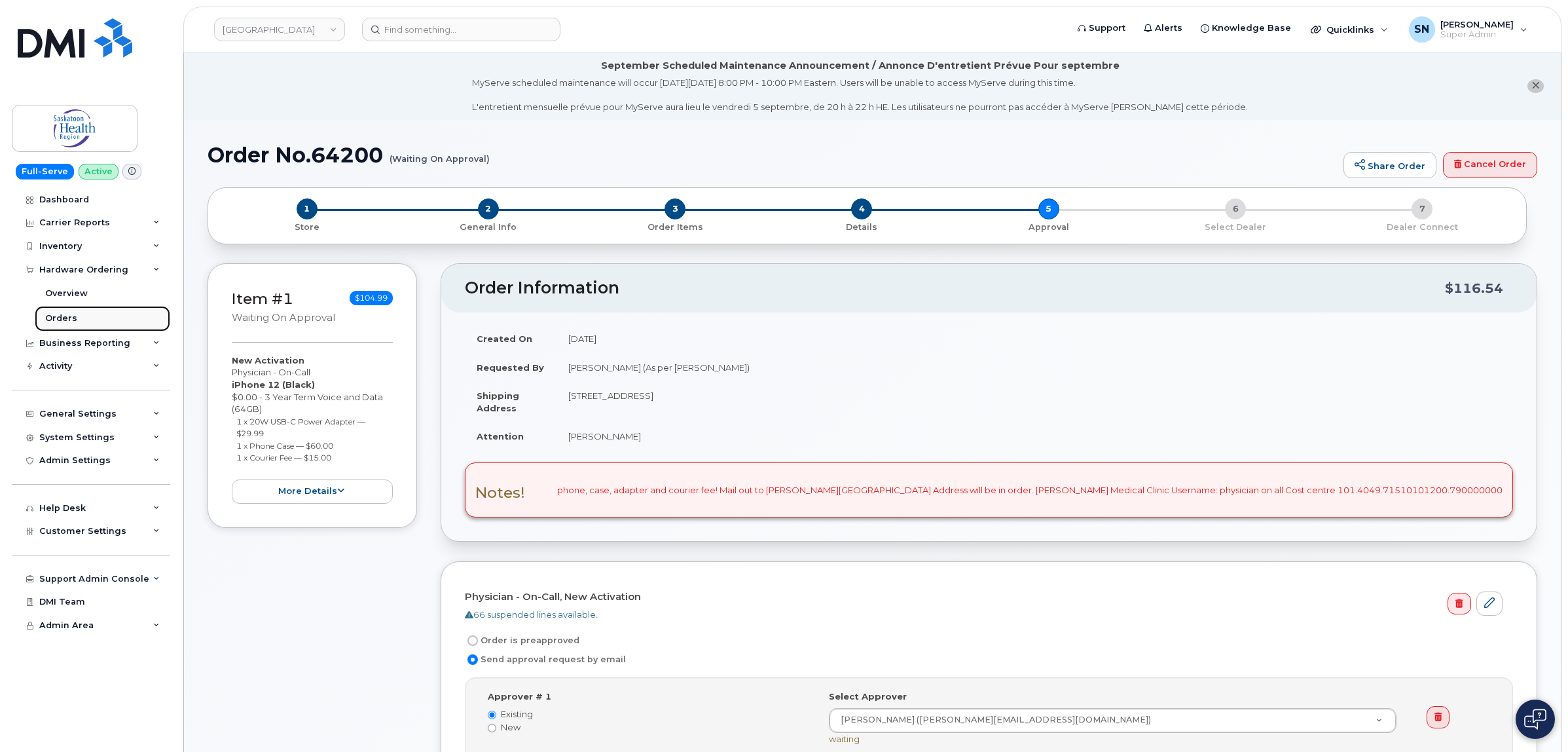
click at [54, 316] on div "Orders" at bounding box center [61, 319] width 32 height 12
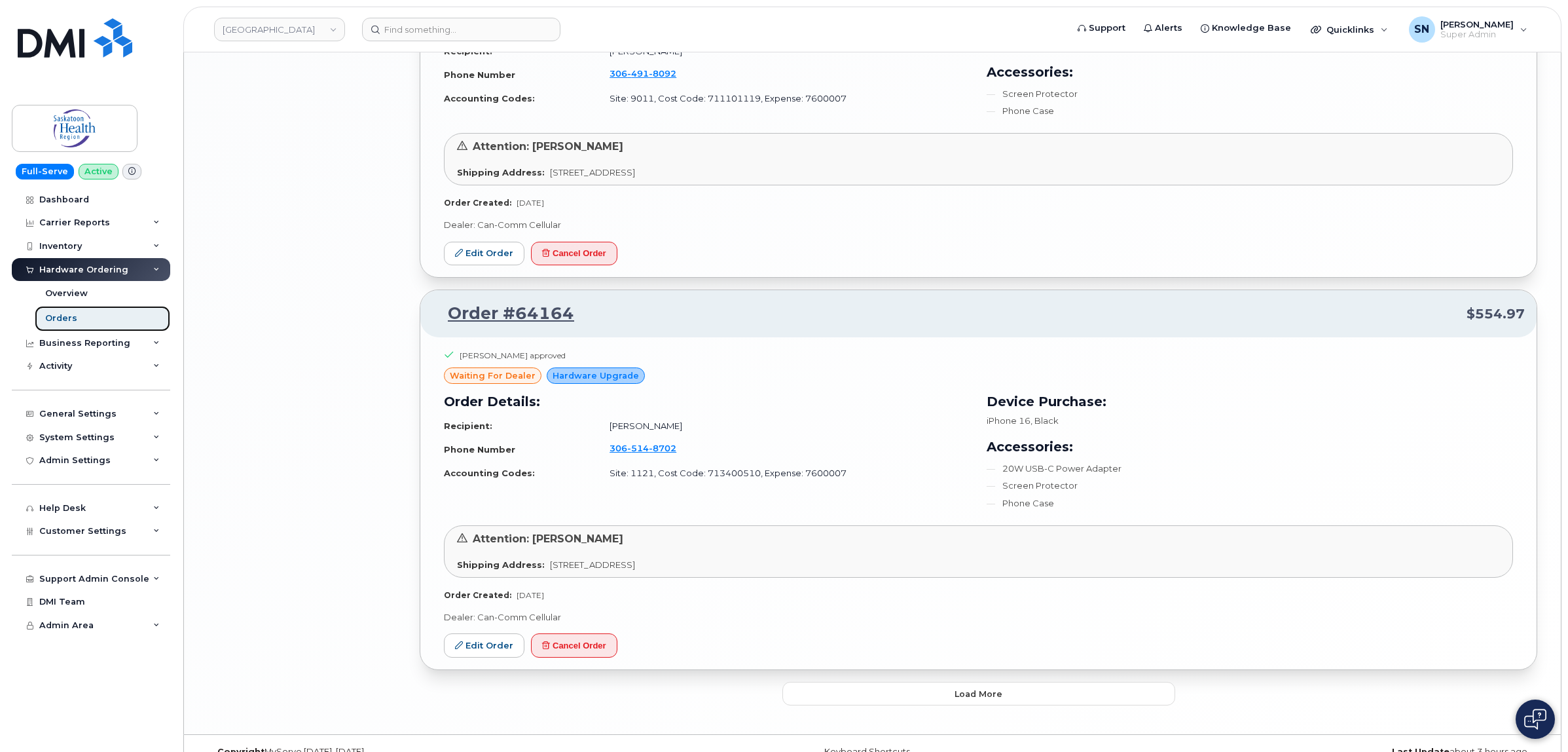
scroll to position [2650, 0]
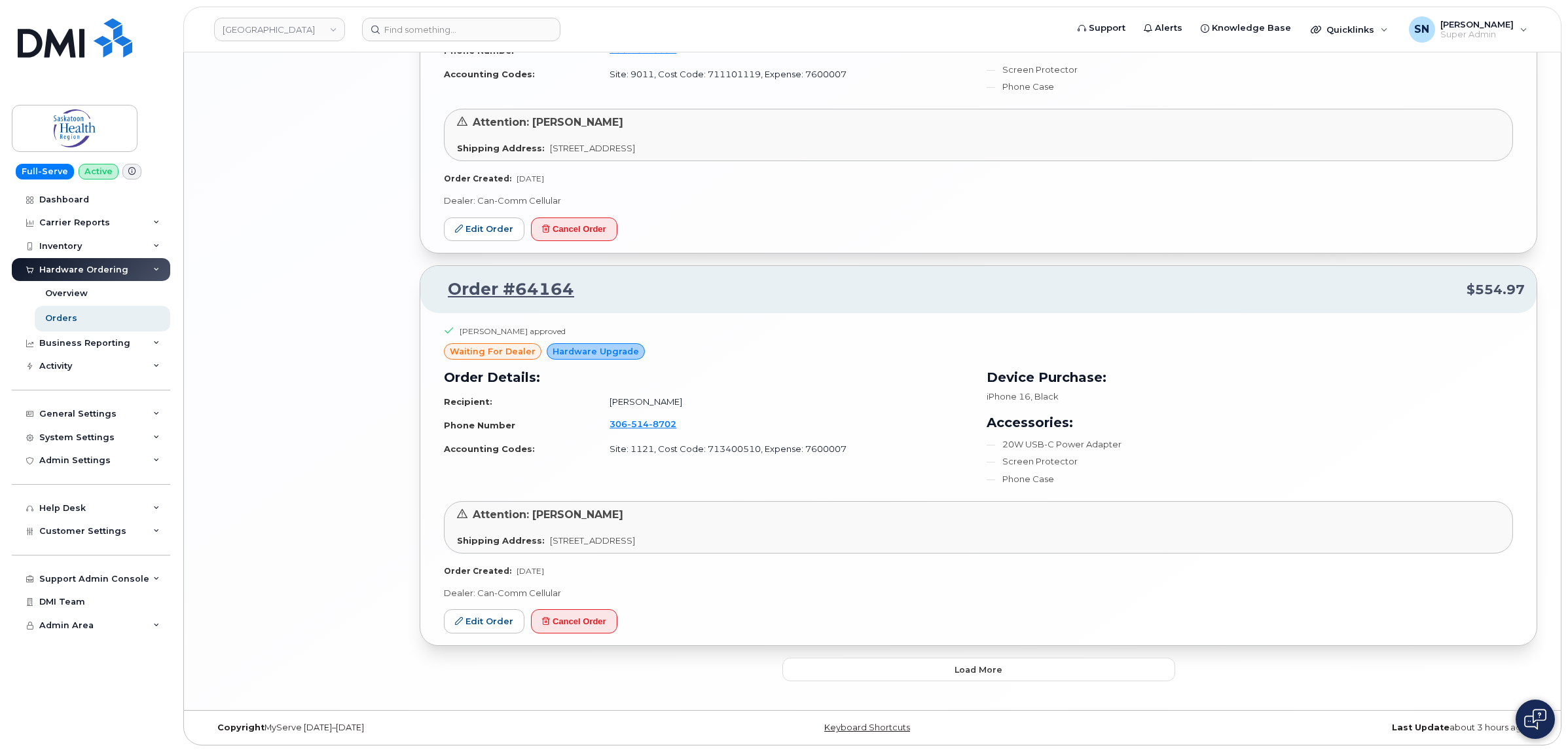
click at [898, 668] on button "Load more" at bounding box center [979, 669] width 393 height 23
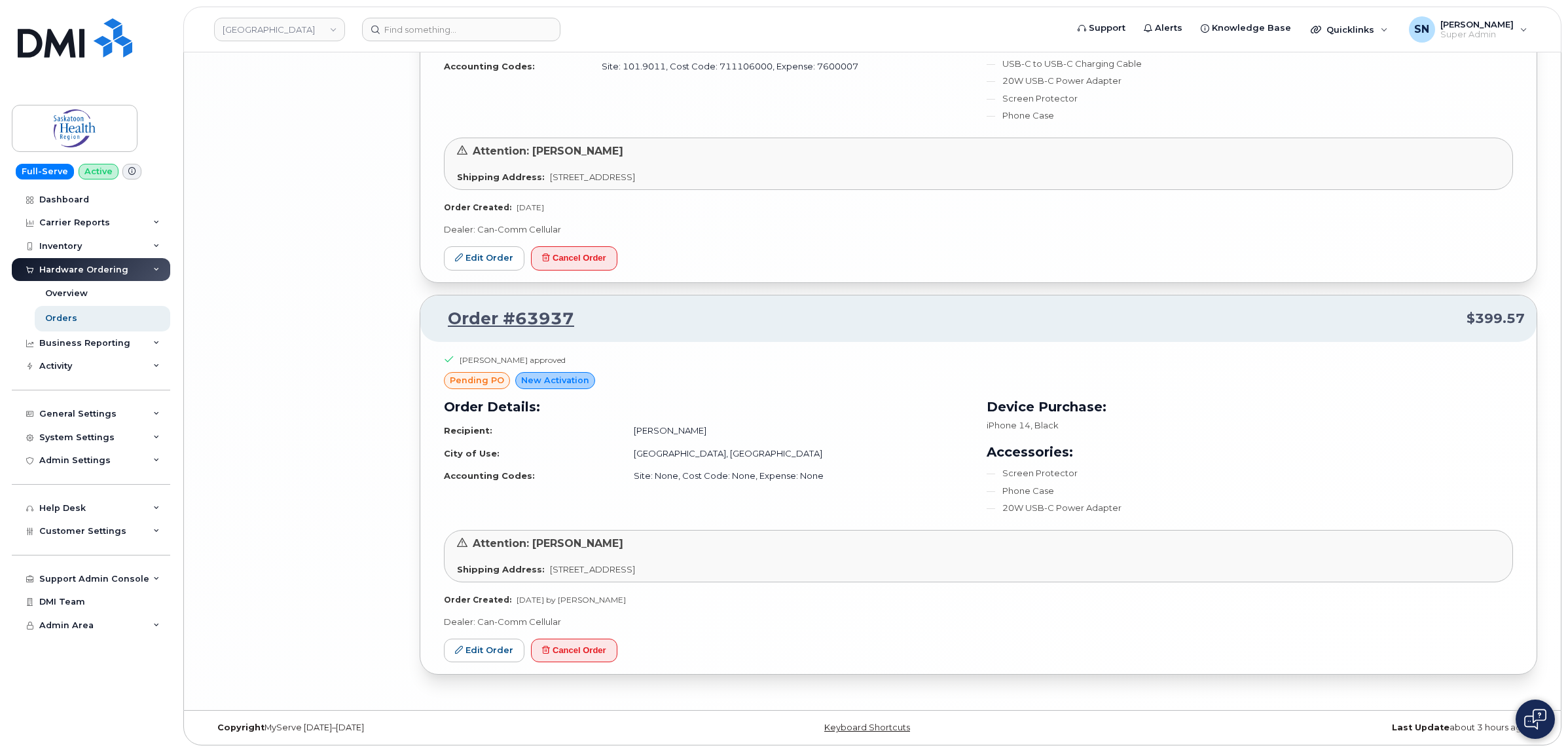
scroll to position [5577, 0]
